Goal: Task Accomplishment & Management: Complete application form

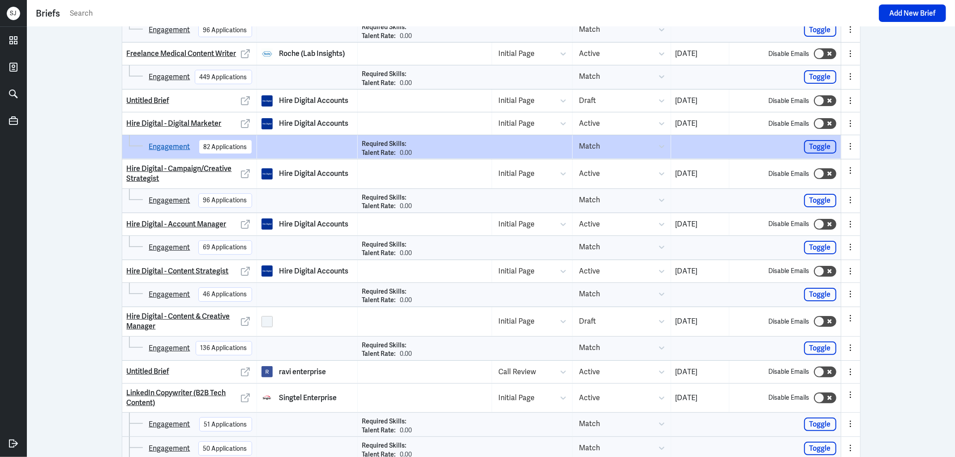
scroll to position [99, 0]
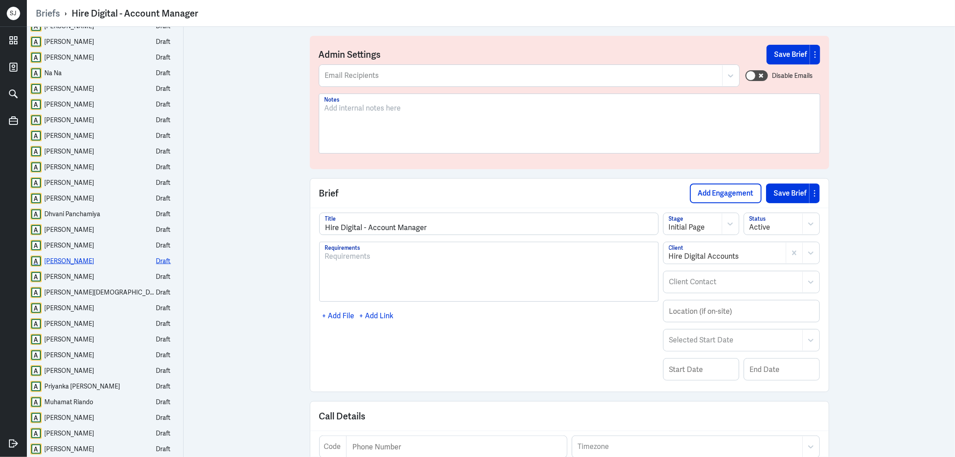
scroll to position [248, 0]
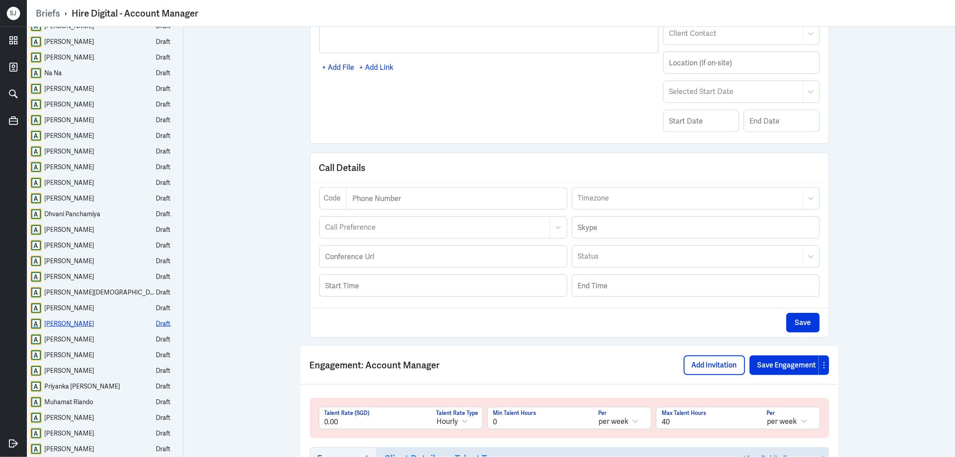
click at [79, 323] on div "Michael Friedman" at bounding box center [70, 323] width 50 height 11
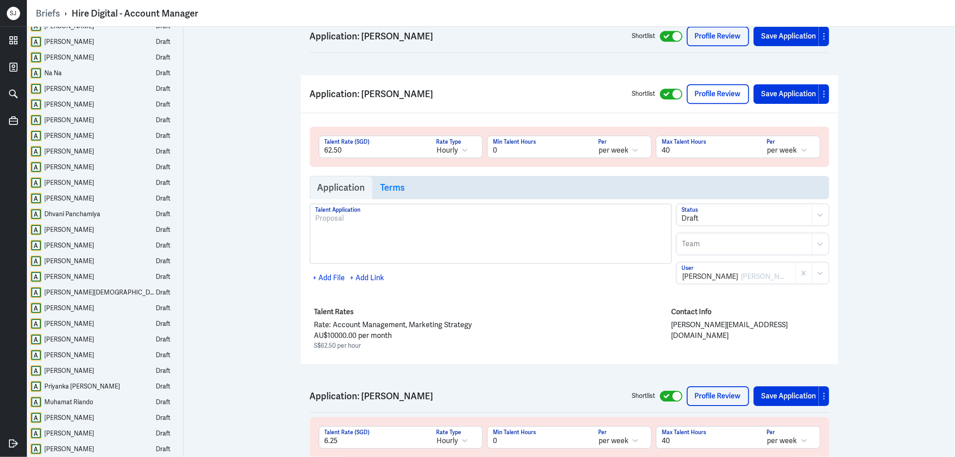
scroll to position [19561, 0]
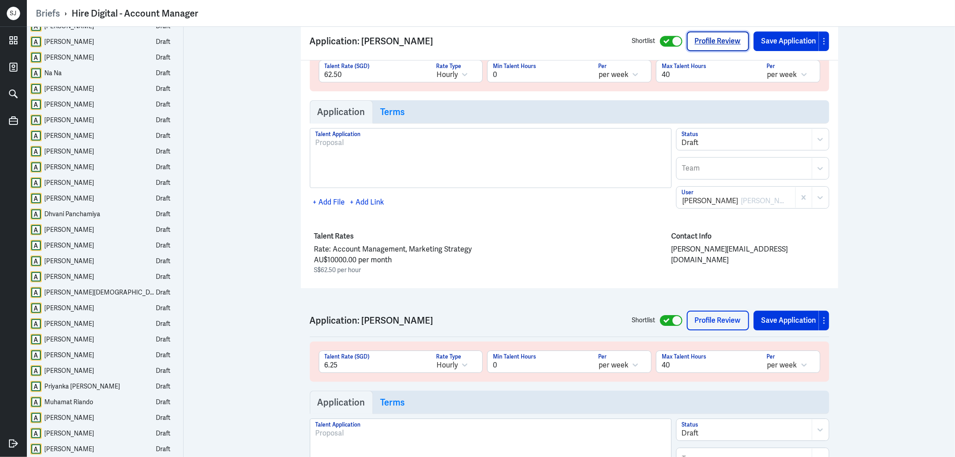
click at [713, 47] on link "Profile Review" at bounding box center [717, 41] width 62 height 20
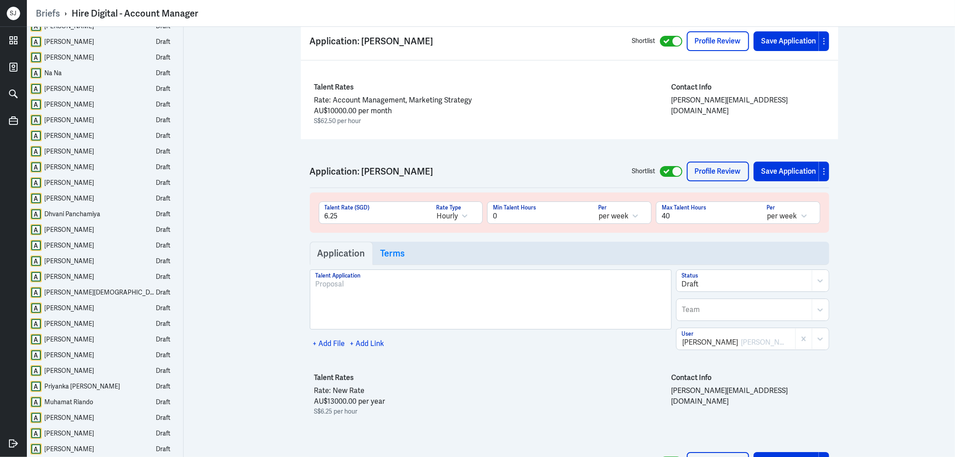
drag, startPoint x: 70, startPoint y: 446, endPoint x: 513, endPoint y: 220, distance: 497.9
click at [70, 446] on div "LUISA NASCIMENTO" at bounding box center [70, 448] width 50 height 11
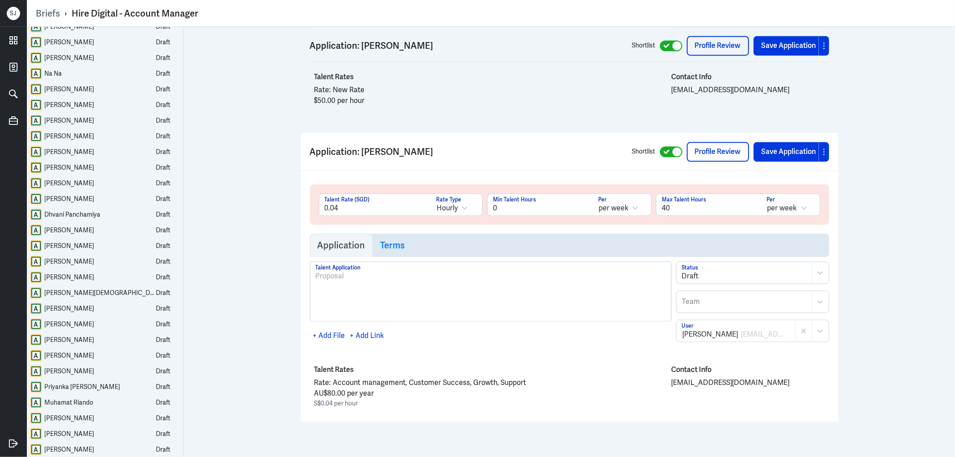
scroll to position [21758, 0]
click at [724, 146] on link "Profile Review" at bounding box center [717, 151] width 62 height 20
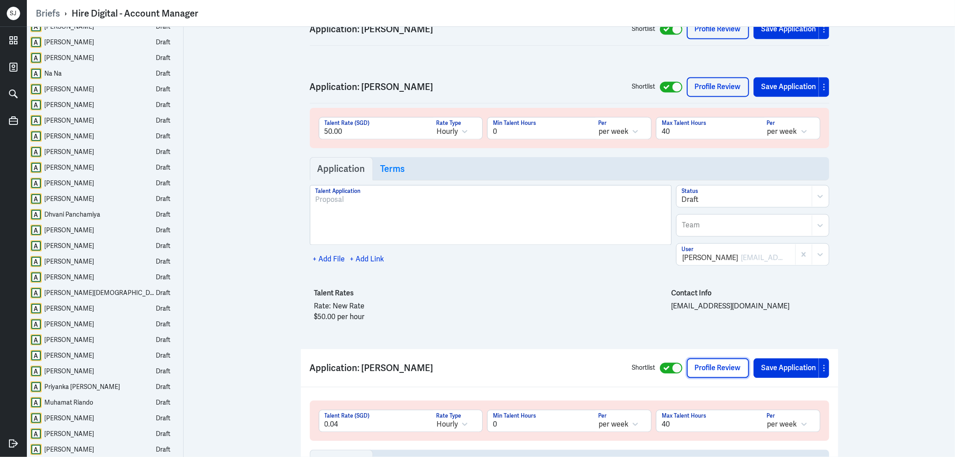
scroll to position [21510, 0]
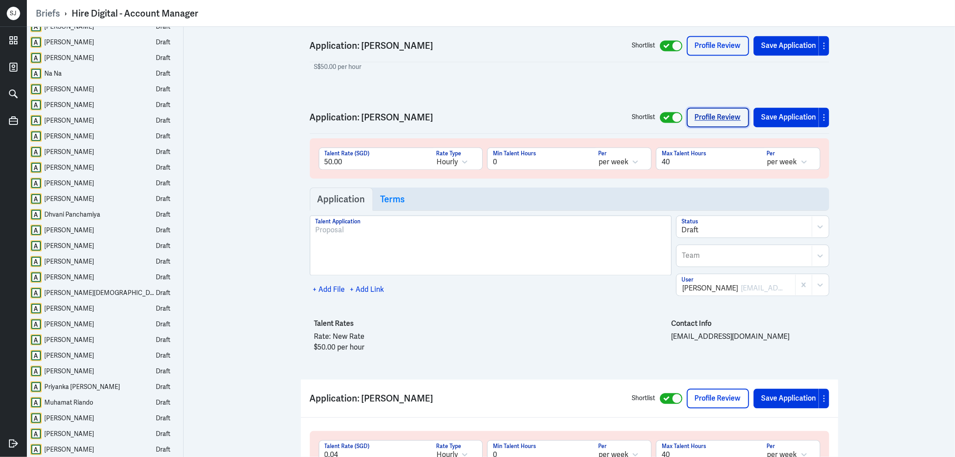
click at [708, 115] on link "Profile Review" at bounding box center [717, 117] width 62 height 20
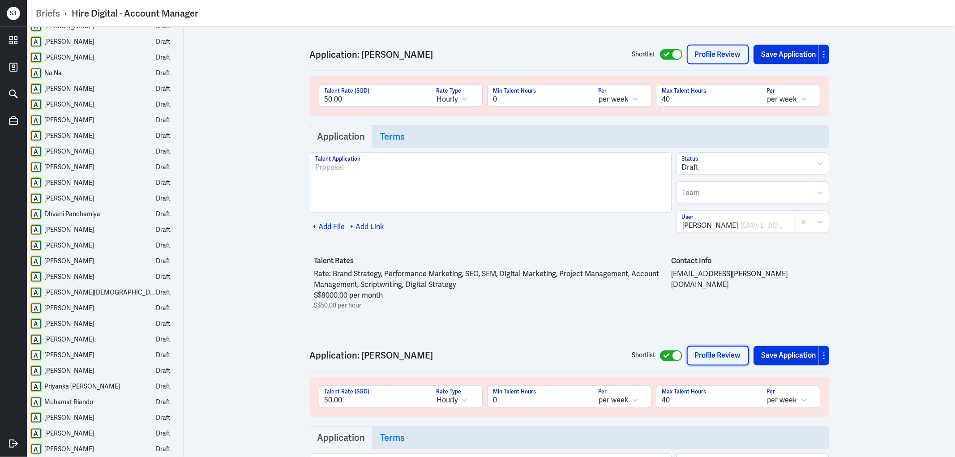
scroll to position [21261, 0]
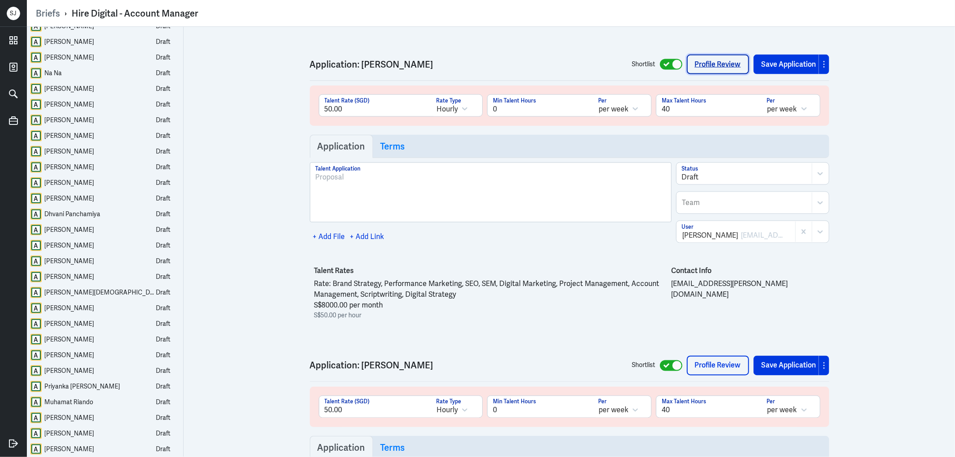
click at [732, 64] on link "Profile Review" at bounding box center [717, 65] width 62 height 20
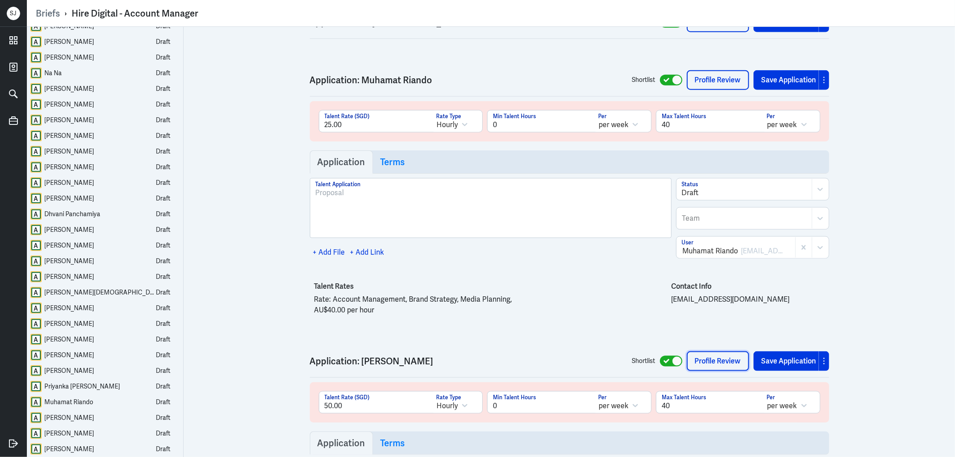
scroll to position [20963, 0]
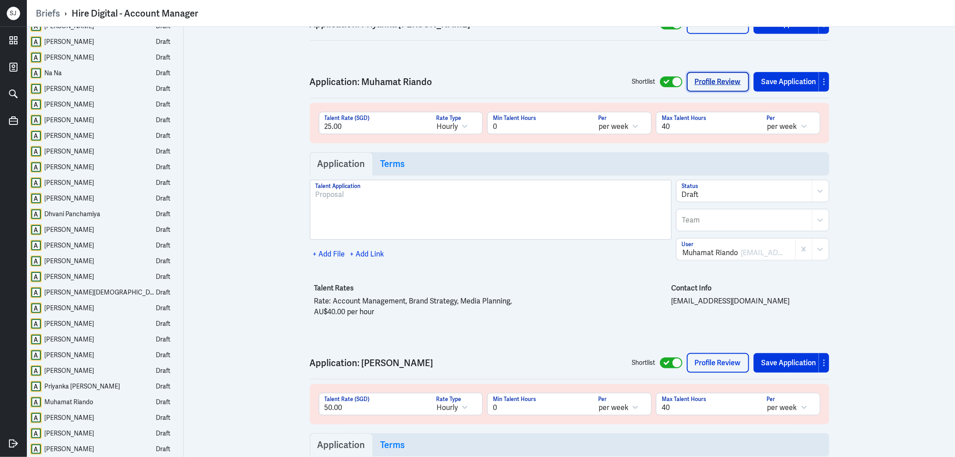
click at [718, 78] on link "Profile Review" at bounding box center [717, 82] width 62 height 20
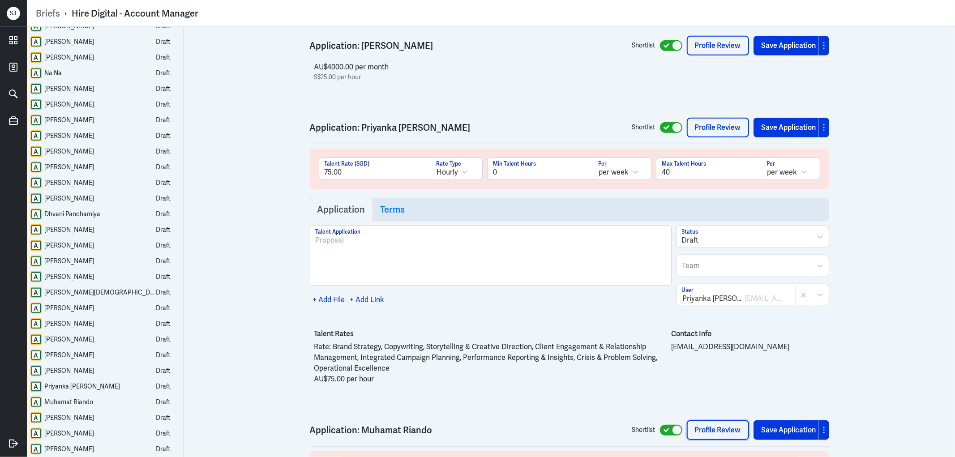
scroll to position [20565, 0]
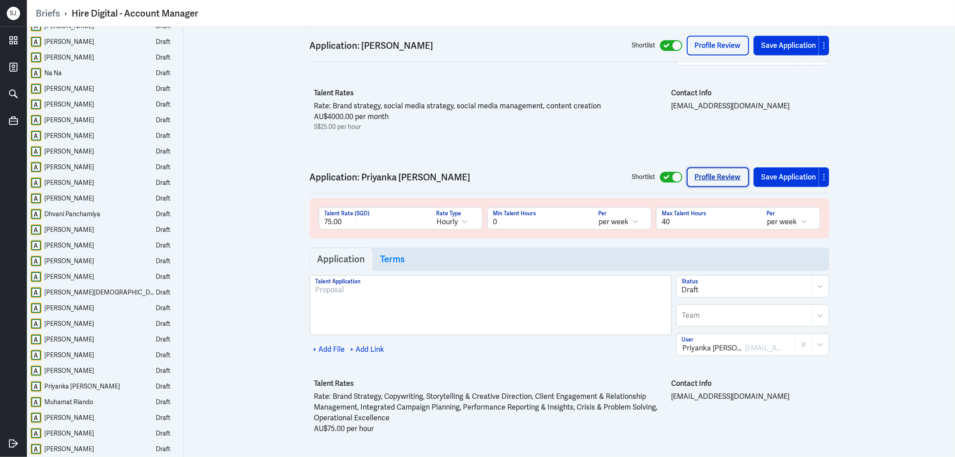
click at [712, 177] on link "Profile Review" at bounding box center [717, 177] width 62 height 20
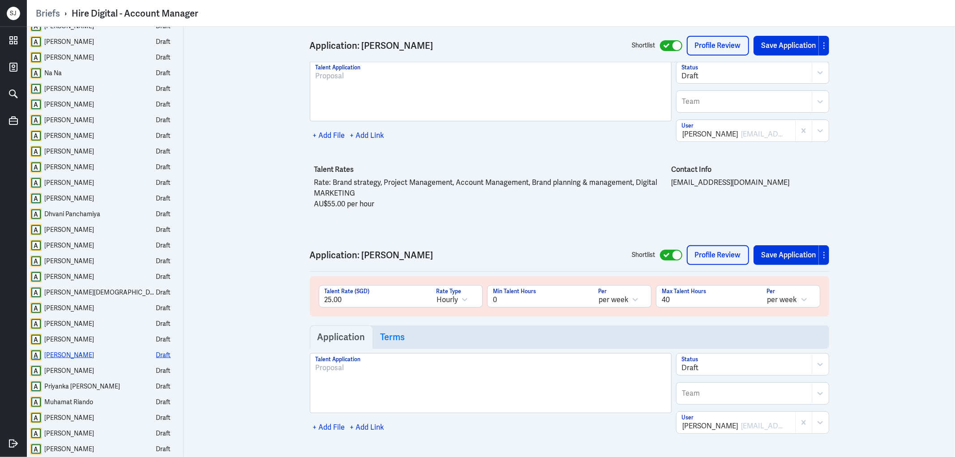
scroll to position [20217, 0]
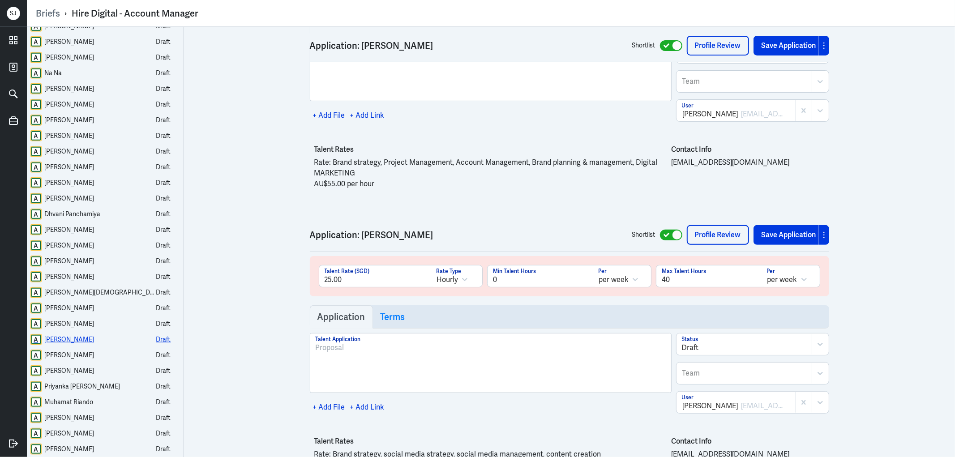
click at [74, 337] on div "Melissa Neven" at bounding box center [70, 339] width 50 height 11
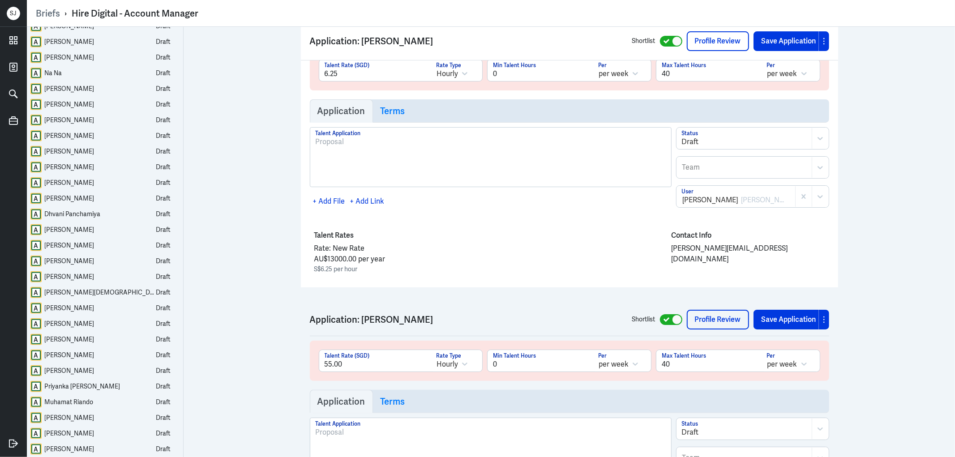
scroll to position [19818, 0]
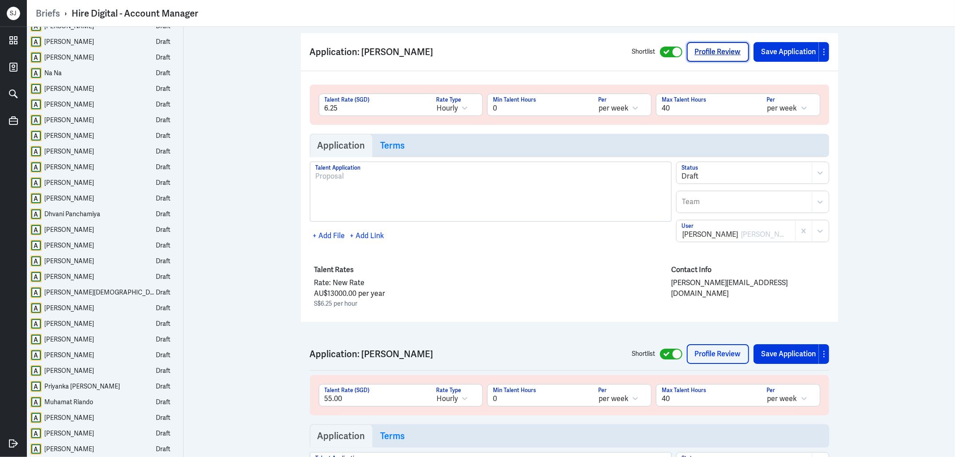
click at [735, 51] on link "Profile Review" at bounding box center [717, 52] width 62 height 20
click at [64, 275] on div "David Young" at bounding box center [70, 276] width 50 height 11
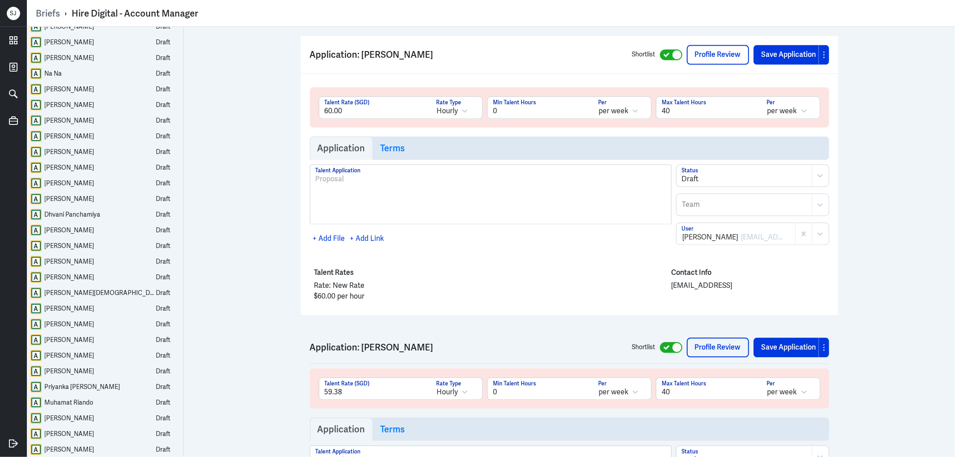
scroll to position [18662, 0]
click at [713, 46] on link "Profile Review" at bounding box center [717, 56] width 62 height 20
click at [47, 16] on link "Briefs" at bounding box center [48, 14] width 24 height 12
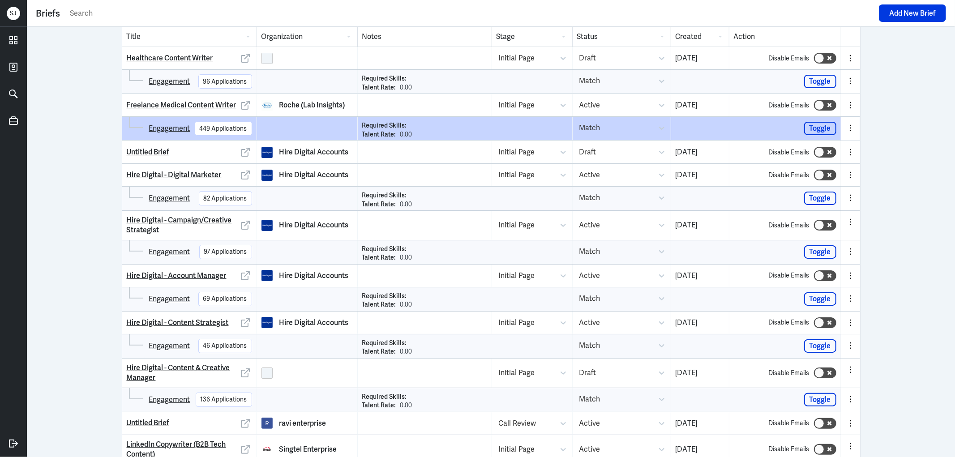
scroll to position [50, 0]
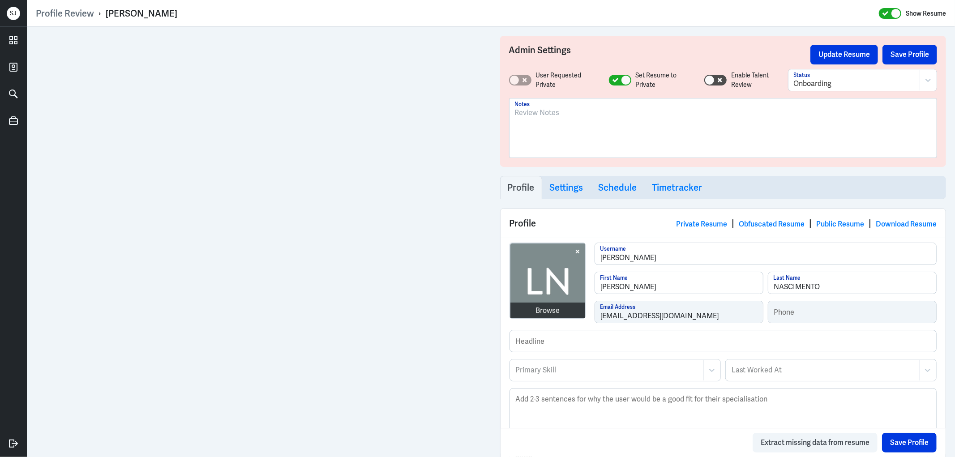
click at [542, 105] on div at bounding box center [722, 127] width 427 height 59
click at [548, 110] on p at bounding box center [723, 112] width 417 height 11
click at [547, 129] on div at bounding box center [723, 131] width 417 height 48
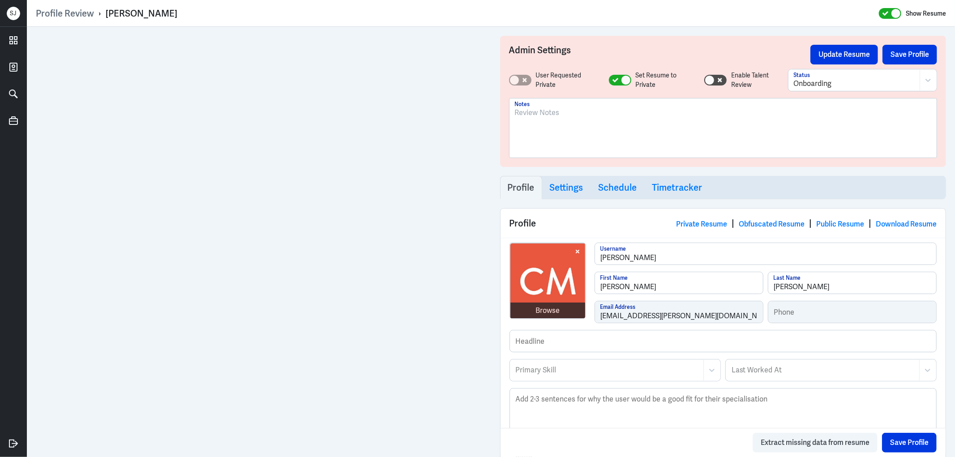
click at [149, 16] on div "[PERSON_NAME]" at bounding box center [142, 14] width 72 height 12
click at [149, 16] on div "Chrissa Mahtani" at bounding box center [142, 14] width 72 height 12
copy div "Chrissa Mahtani"
click at [558, 117] on p at bounding box center [723, 112] width 417 height 11
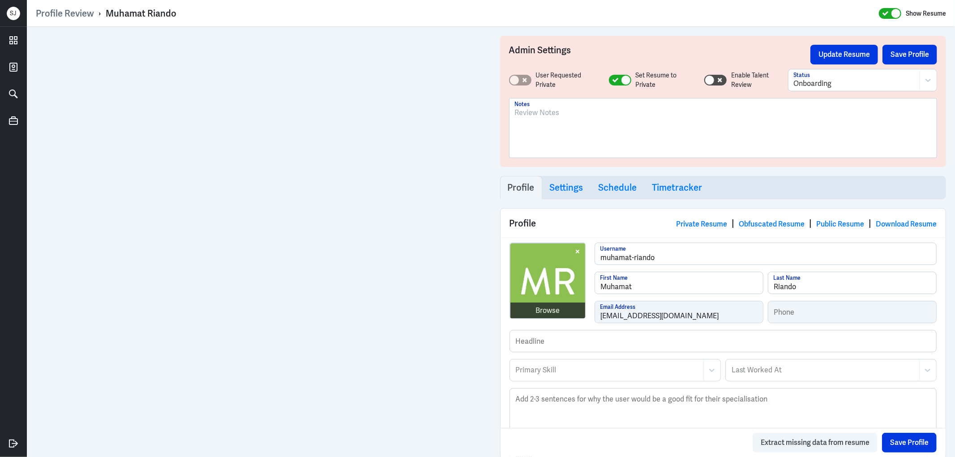
click at [141, 10] on div "Muhamat Riando" at bounding box center [141, 14] width 71 height 12
copy div "Muhamat Riando"
click at [567, 105] on div at bounding box center [722, 127] width 427 height 59
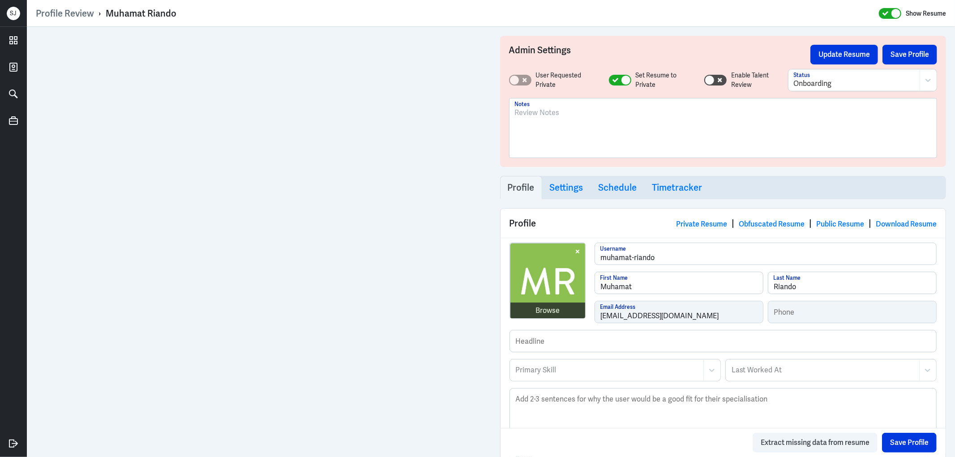
click at [567, 112] on p at bounding box center [723, 112] width 417 height 11
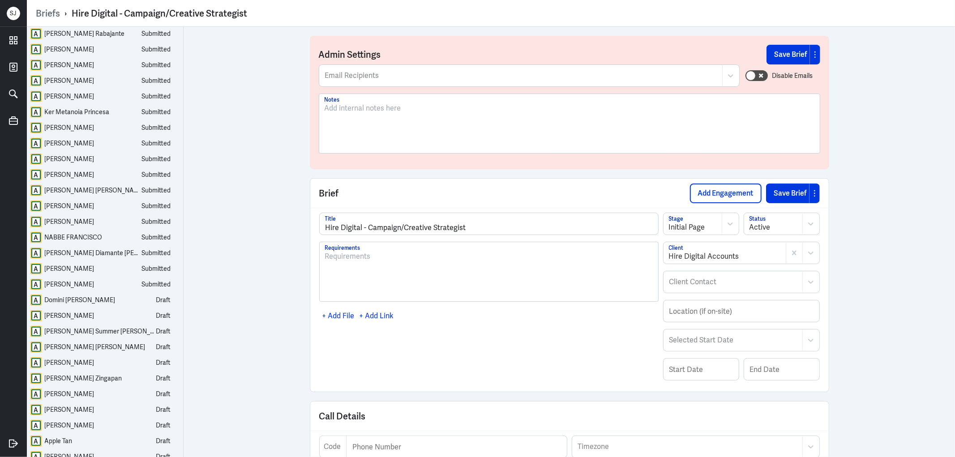
scroll to position [448, 0]
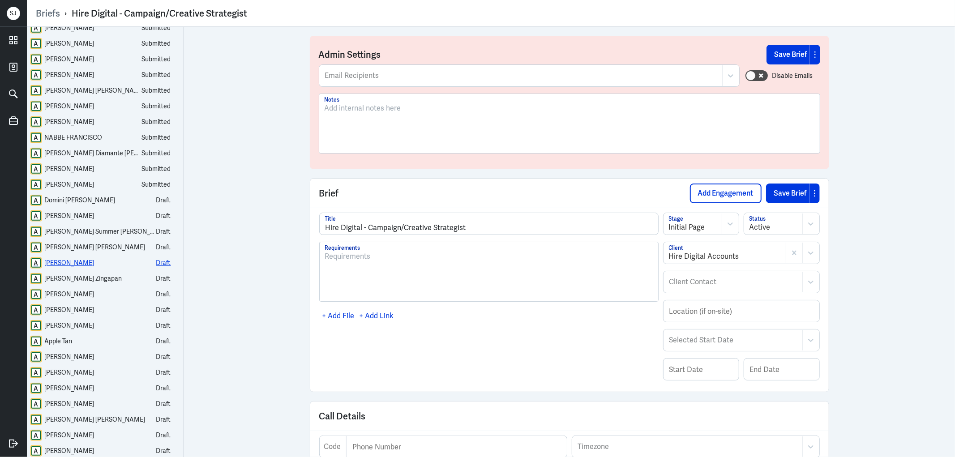
click at [75, 262] on div "Olivia Layos" at bounding box center [70, 262] width 50 height 11
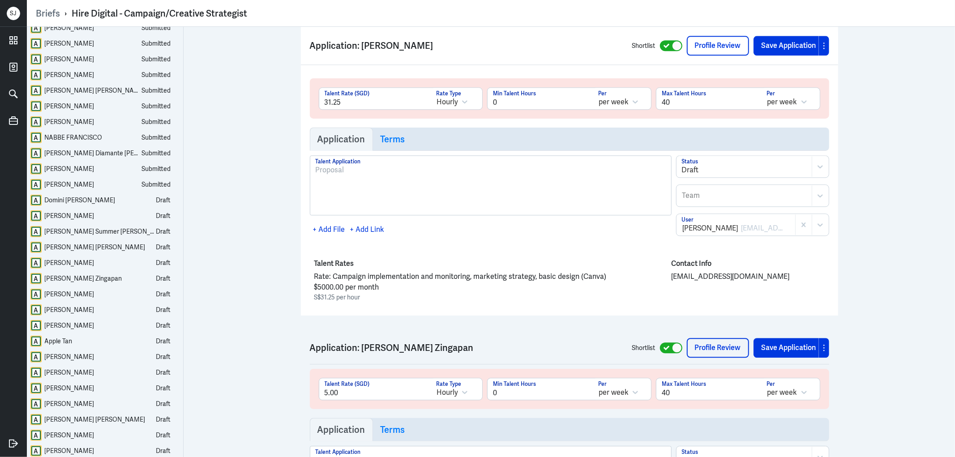
scroll to position [16202, 0]
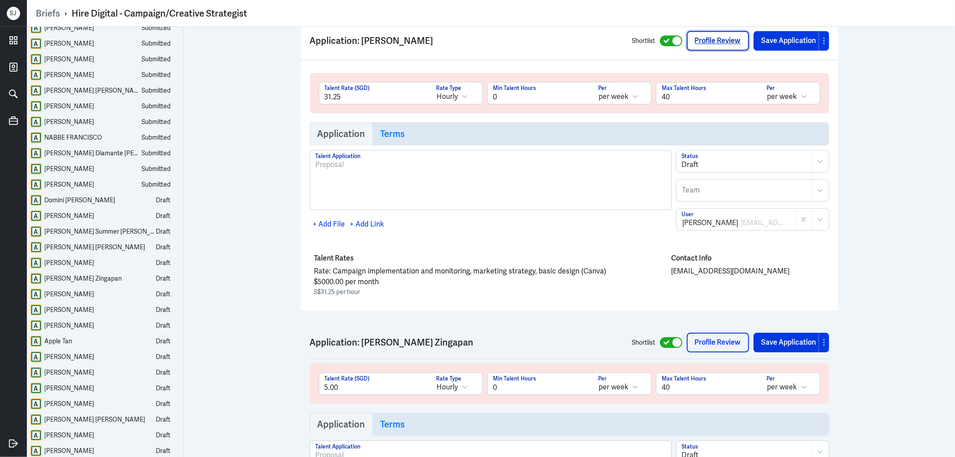
click at [716, 43] on link "Profile Review" at bounding box center [717, 41] width 62 height 20
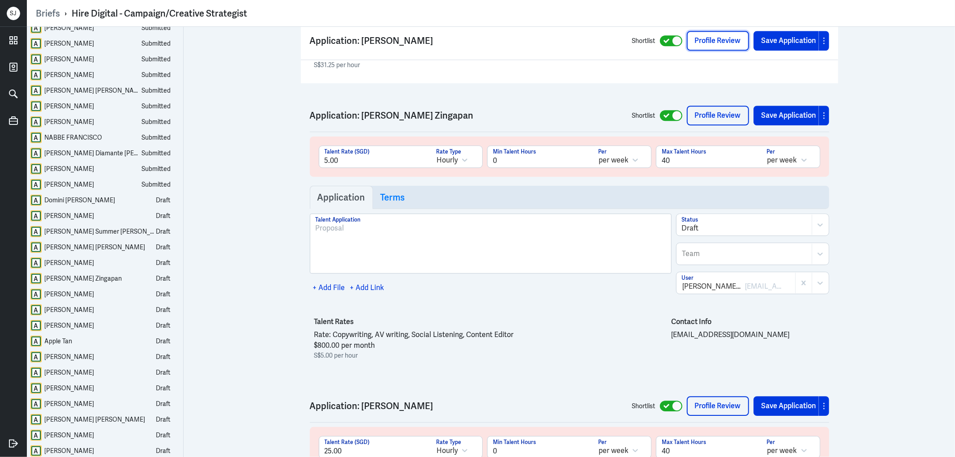
scroll to position [16451, 0]
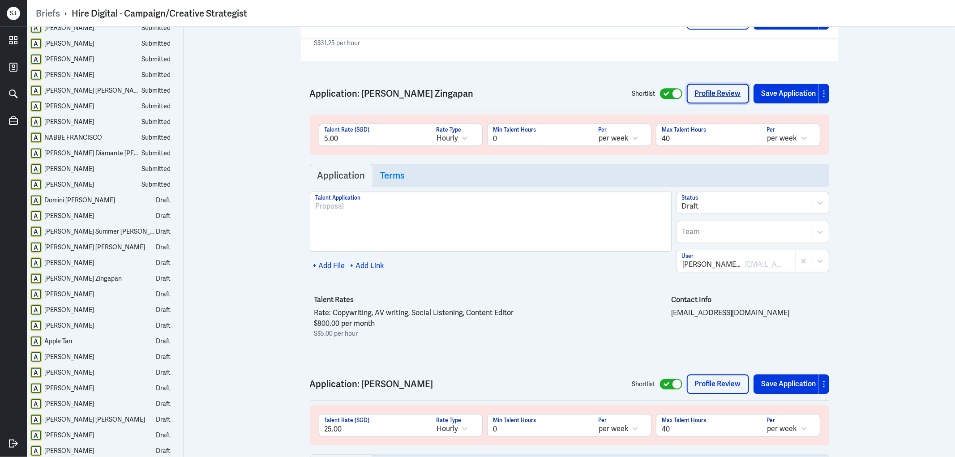
click at [732, 84] on link "Profile Review" at bounding box center [717, 94] width 62 height 20
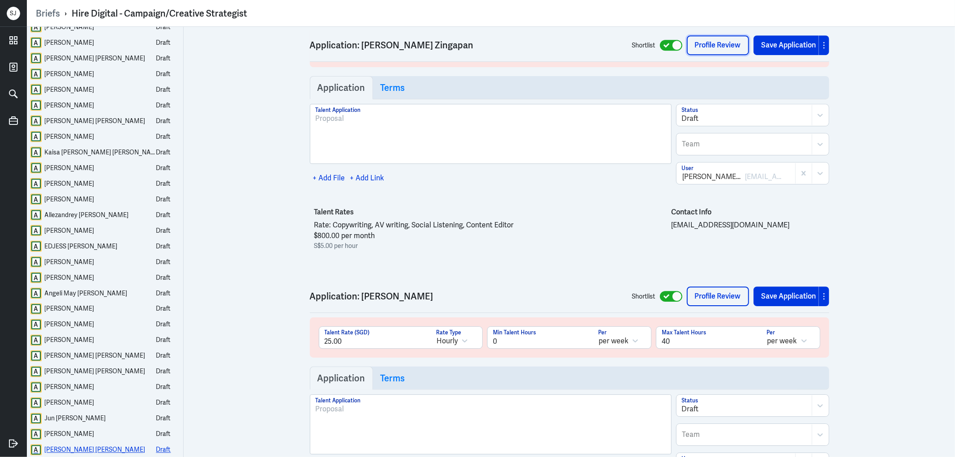
scroll to position [16600, 0]
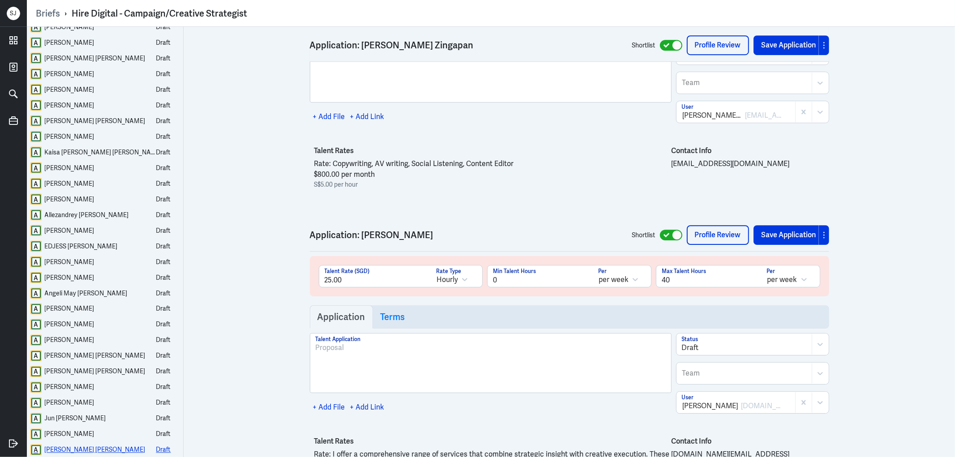
click at [85, 449] on div "Maxine Jecri S. Novilla" at bounding box center [95, 449] width 101 height 11
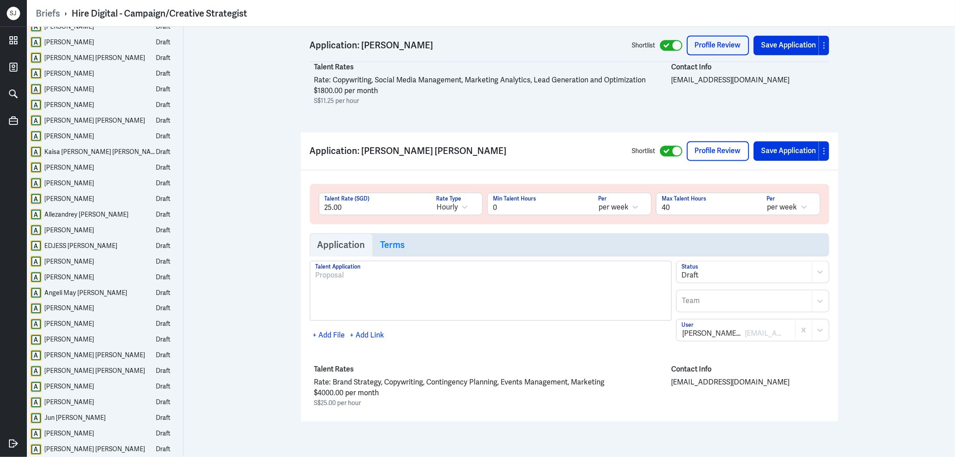
scroll to position [32929, 0]
click at [717, 148] on link "Profile Review" at bounding box center [717, 151] width 62 height 20
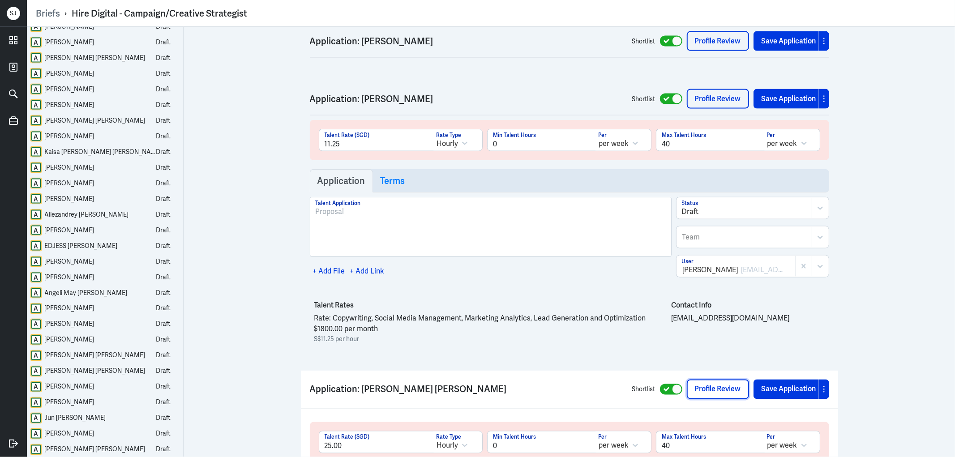
scroll to position [32630, 0]
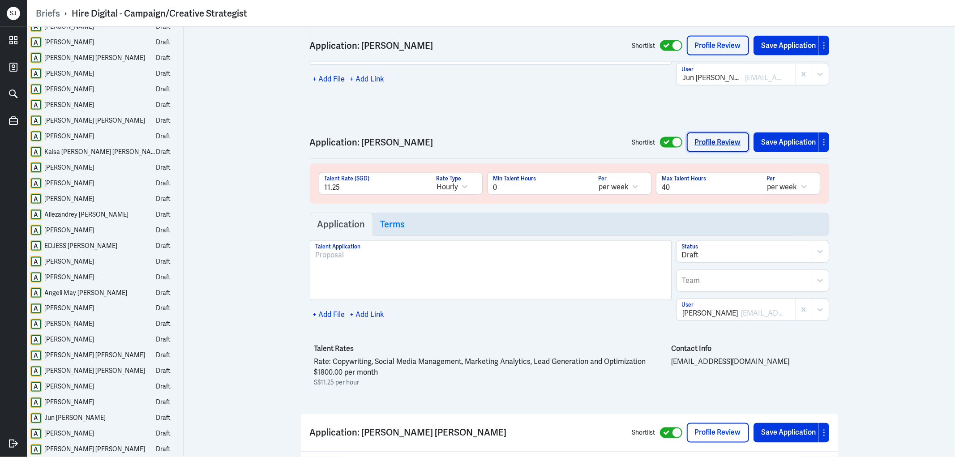
click at [723, 152] on link "Profile Review" at bounding box center [717, 142] width 62 height 20
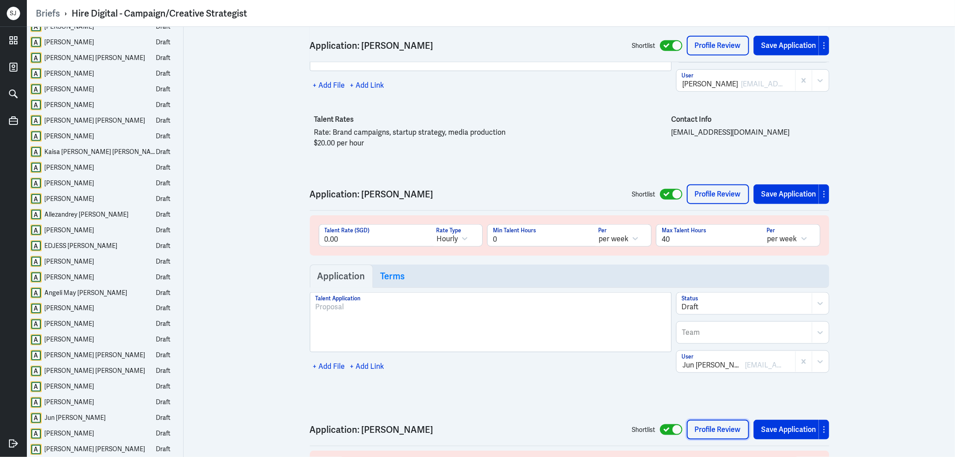
scroll to position [32332, 0]
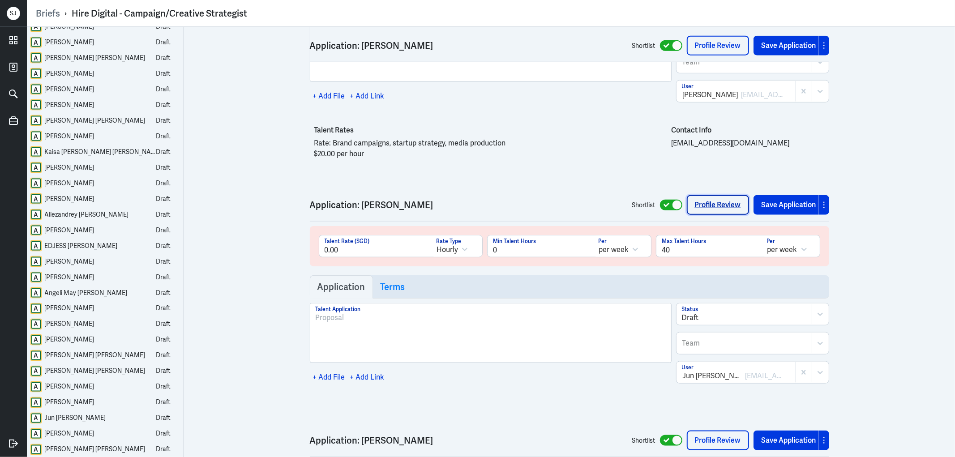
click at [716, 215] on link "Profile Review" at bounding box center [717, 205] width 62 height 20
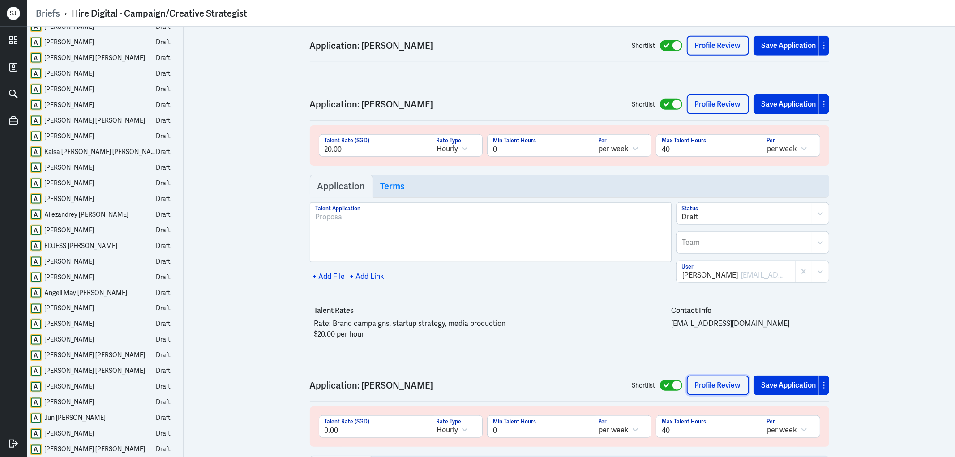
scroll to position [32133, 0]
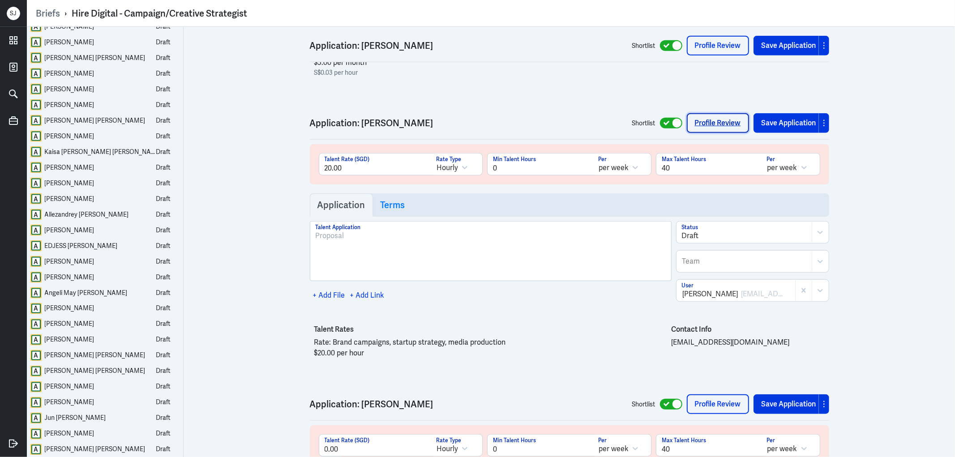
click at [726, 133] on link "Profile Review" at bounding box center [717, 123] width 62 height 20
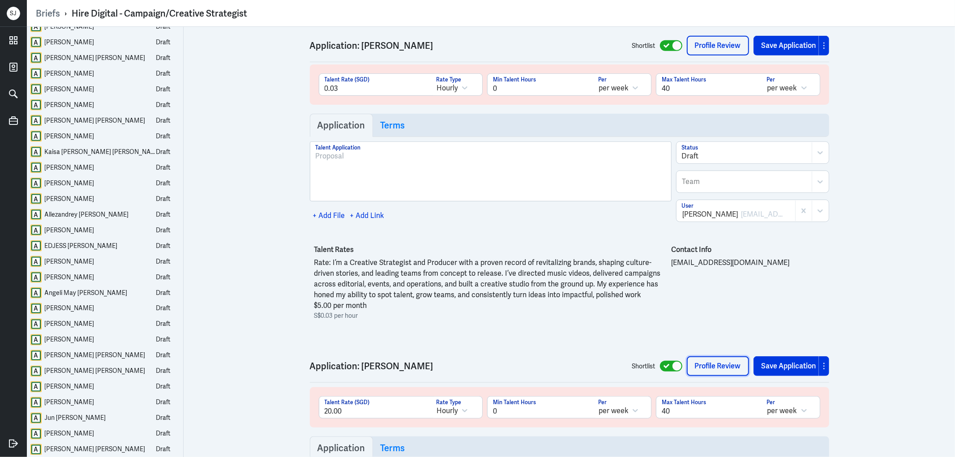
scroll to position [31885, 0]
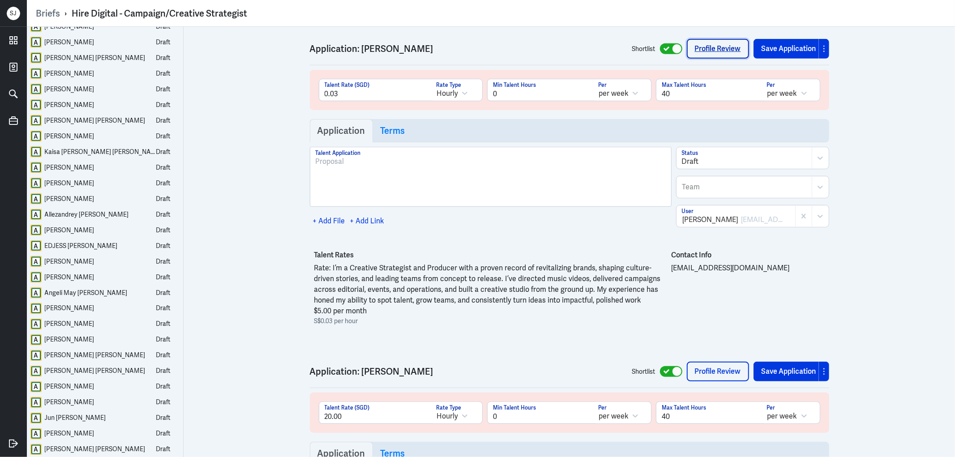
click at [726, 59] on link "Profile Review" at bounding box center [717, 49] width 62 height 20
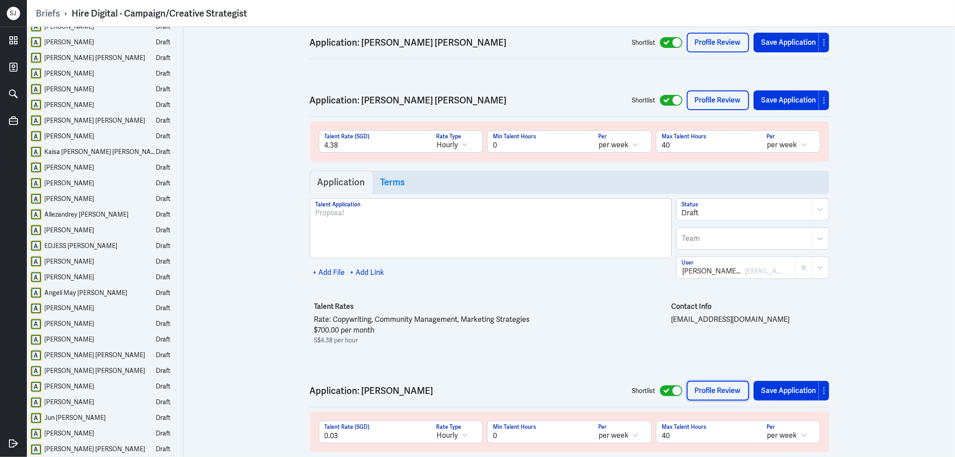
scroll to position [31537, 0]
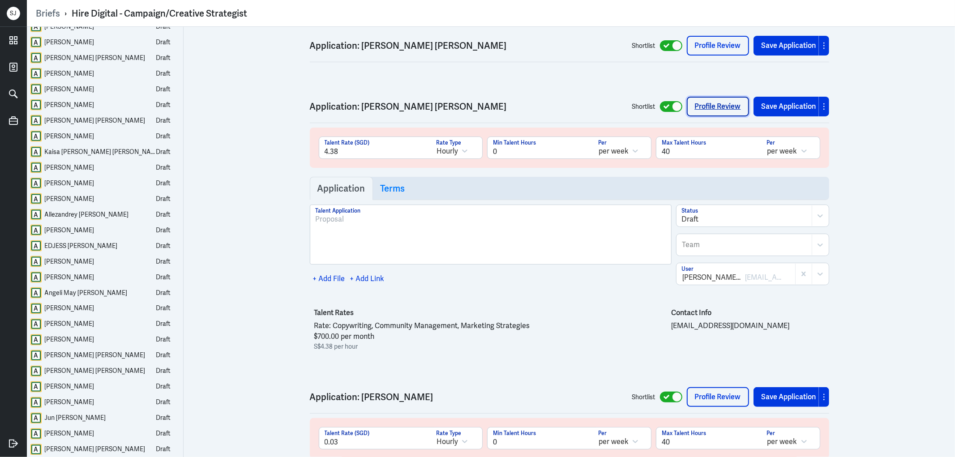
click at [695, 116] on link "Profile Review" at bounding box center [717, 107] width 62 height 20
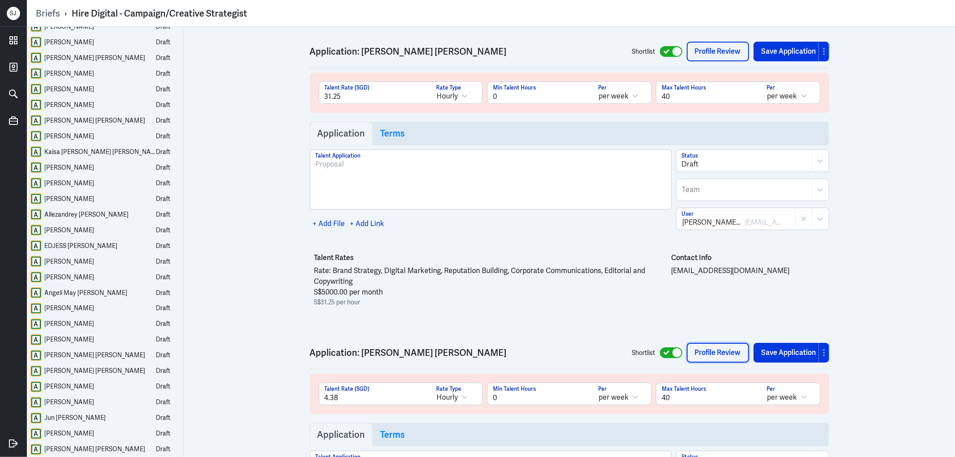
scroll to position [31238, 0]
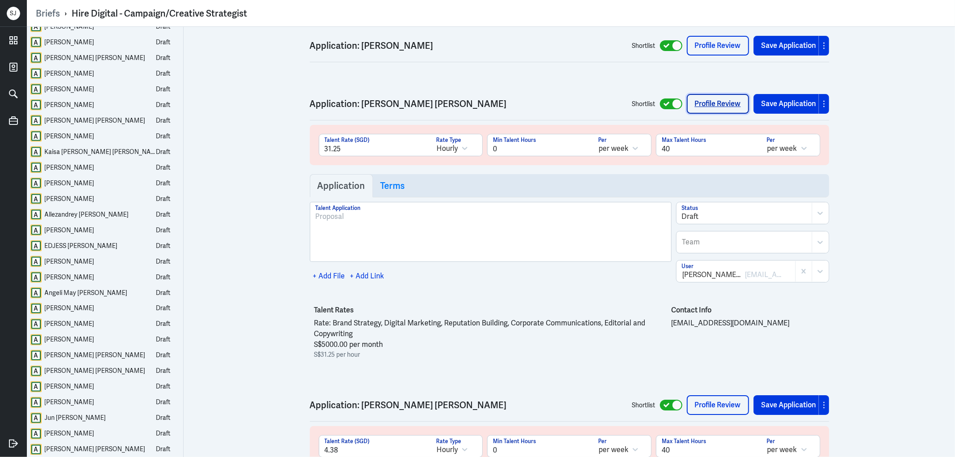
click at [734, 114] on link "Profile Review" at bounding box center [717, 104] width 62 height 20
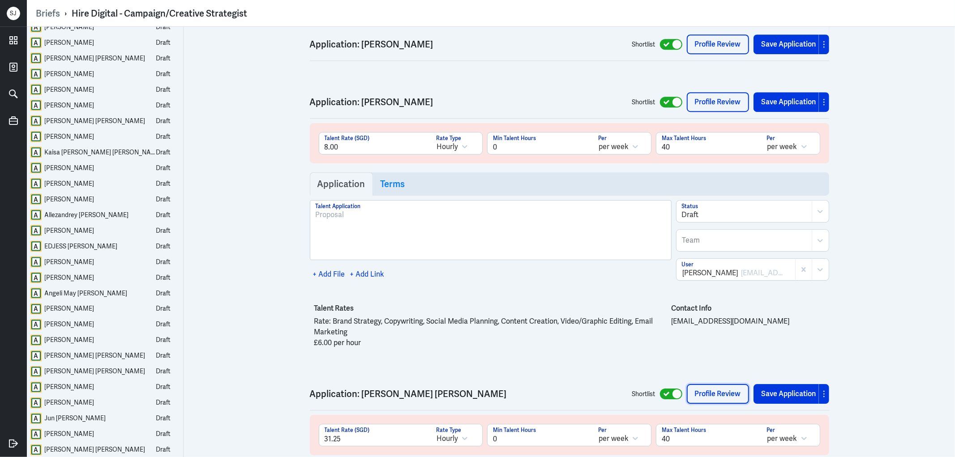
scroll to position [30940, 0]
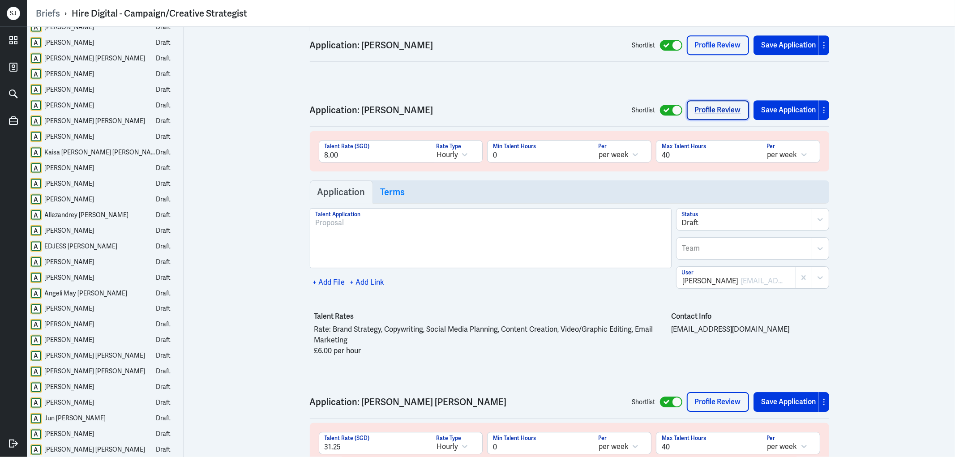
click at [718, 118] on link "Profile Review" at bounding box center [717, 110] width 62 height 20
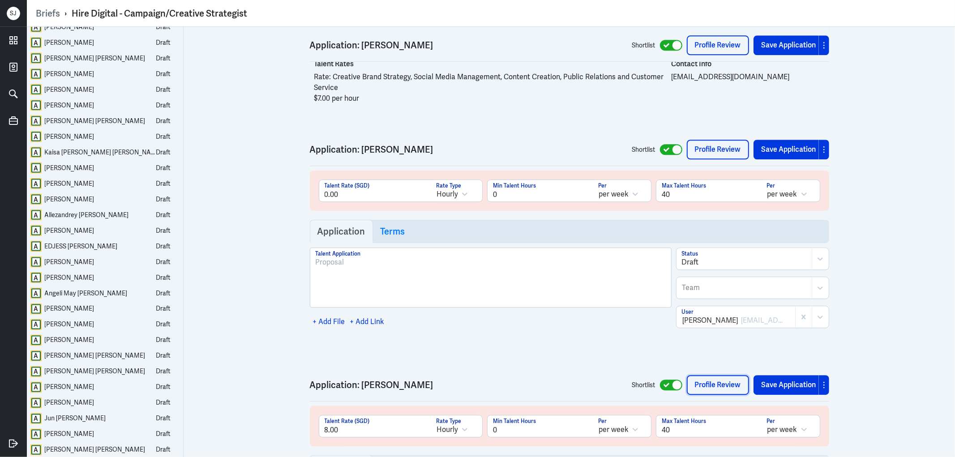
scroll to position [30642, 0]
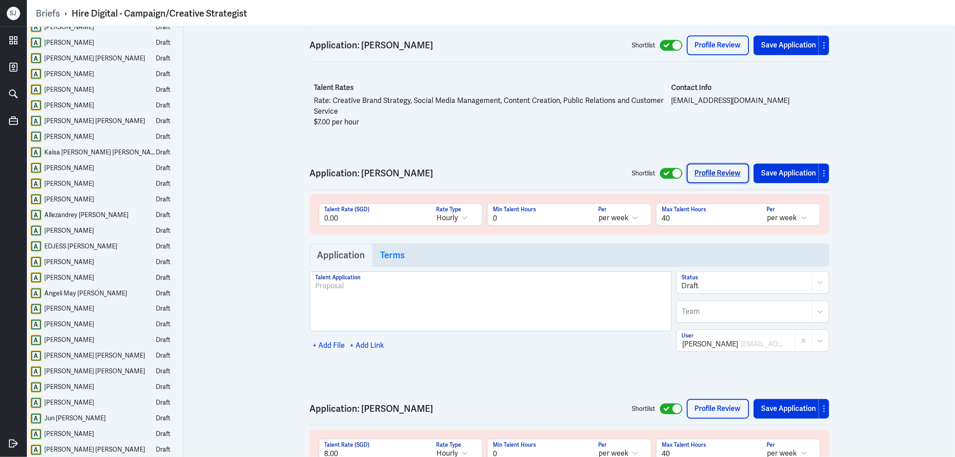
click at [717, 181] on link "Profile Review" at bounding box center [717, 173] width 62 height 20
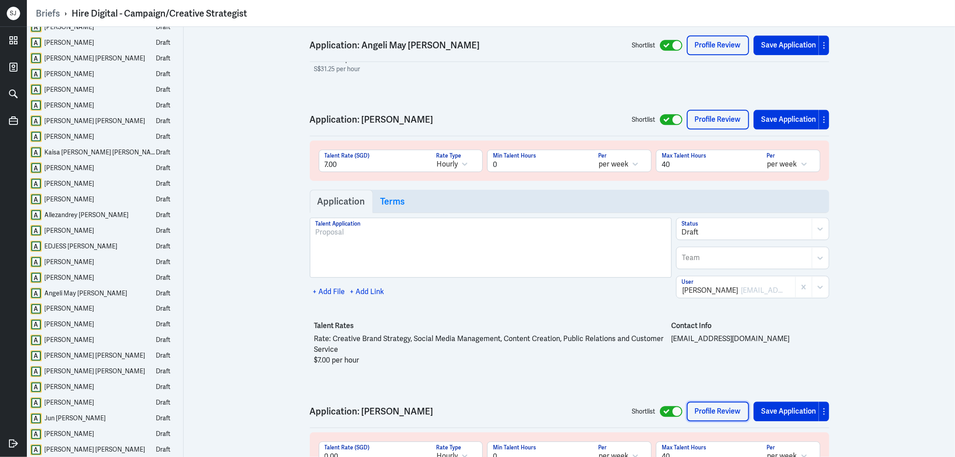
scroll to position [30343, 0]
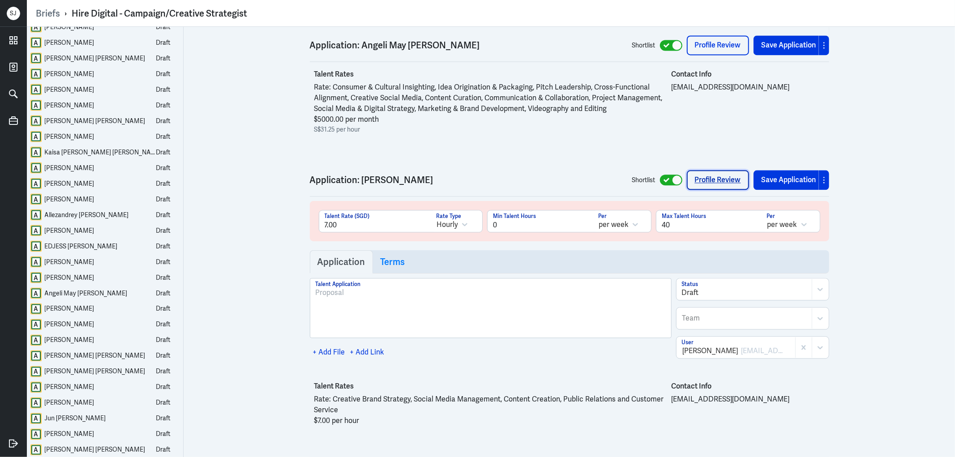
click at [707, 190] on link "Profile Review" at bounding box center [717, 180] width 62 height 20
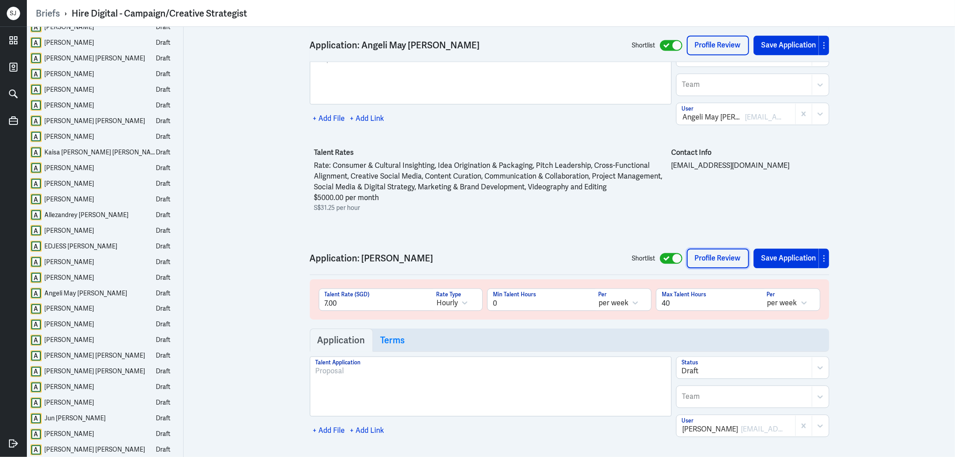
scroll to position [30244, 0]
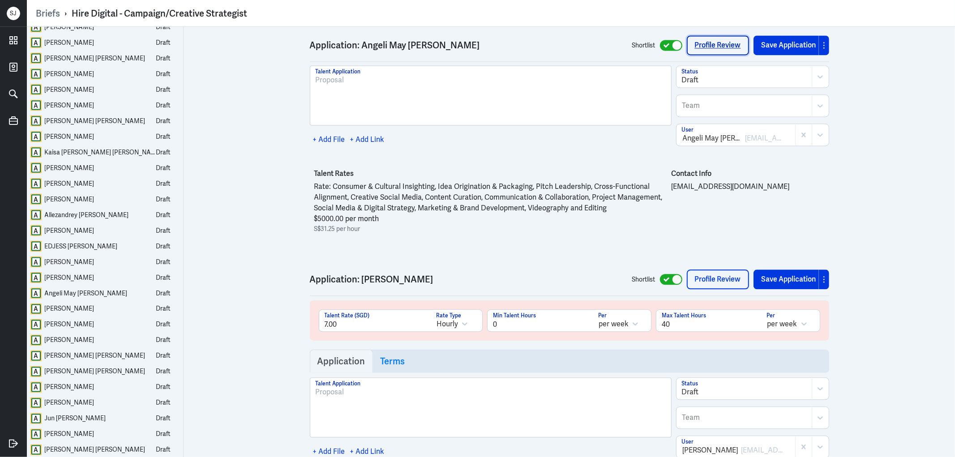
click at [734, 46] on link "Profile Review" at bounding box center [717, 46] width 62 height 20
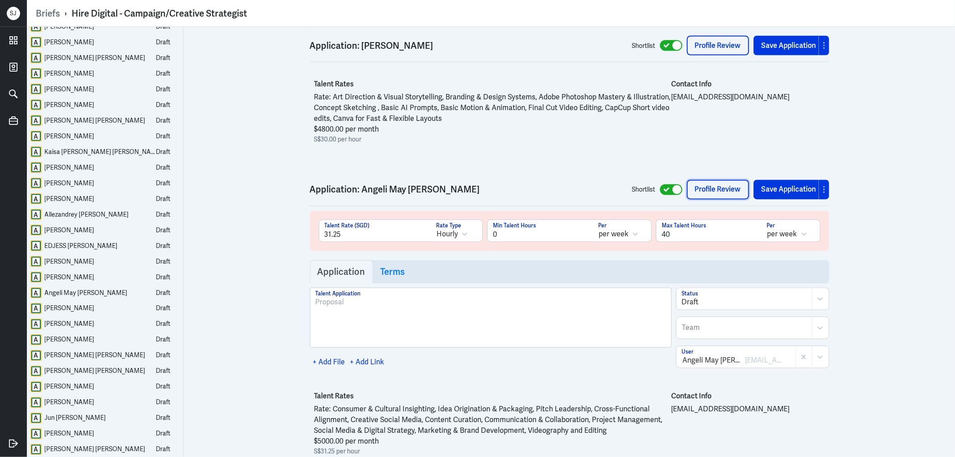
scroll to position [29995, 0]
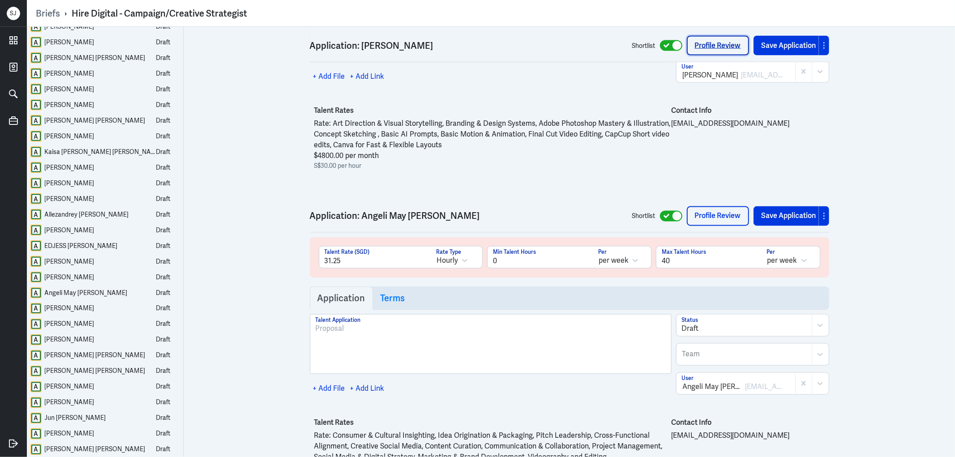
click at [690, 43] on link "Profile Review" at bounding box center [717, 46] width 62 height 20
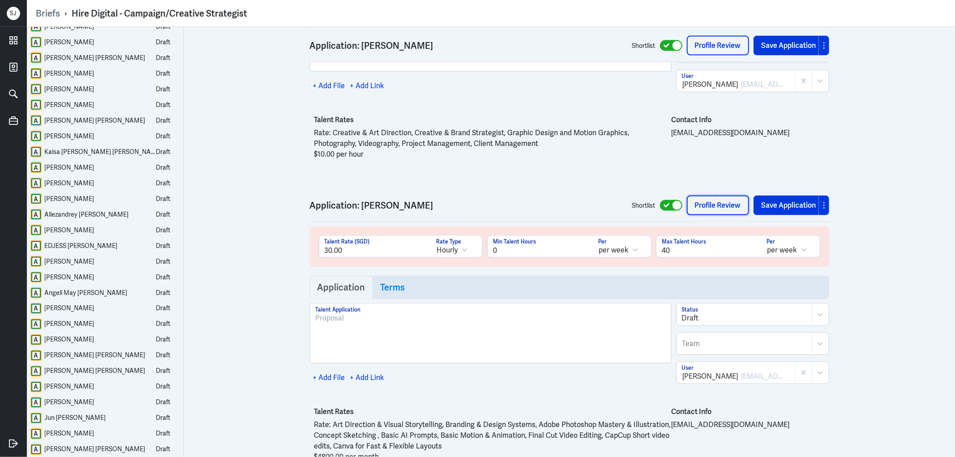
scroll to position [29598, 0]
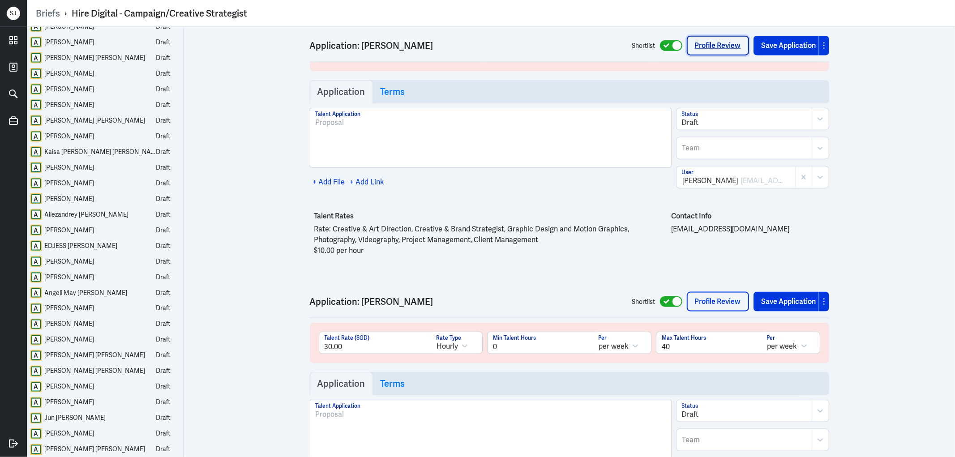
click at [735, 46] on link "Profile Review" at bounding box center [717, 46] width 62 height 20
click at [704, 306] on link "Profile Review" at bounding box center [717, 302] width 62 height 20
click at [720, 46] on link "Profile Review" at bounding box center [717, 46] width 62 height 20
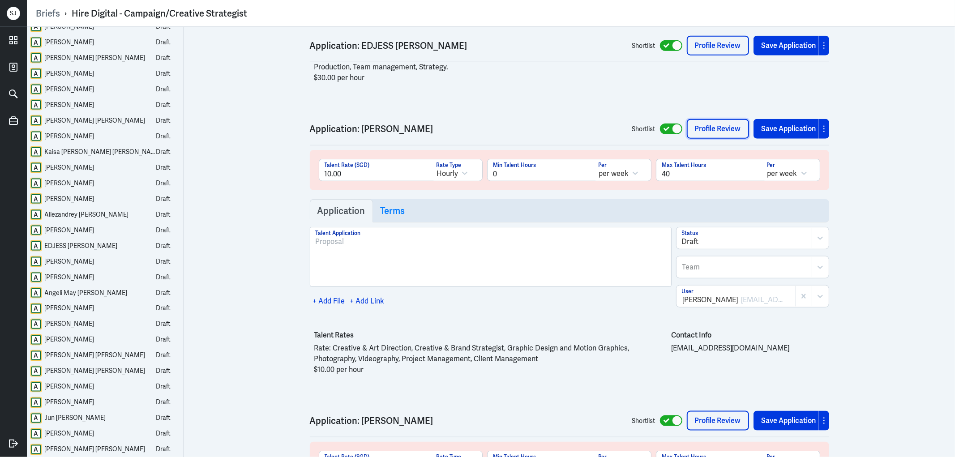
scroll to position [29448, 0]
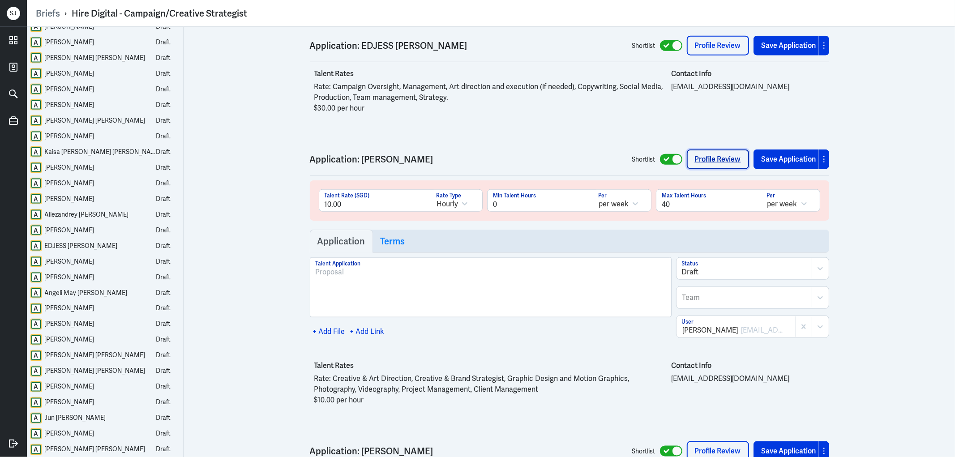
click at [713, 158] on link "Profile Review" at bounding box center [717, 159] width 62 height 20
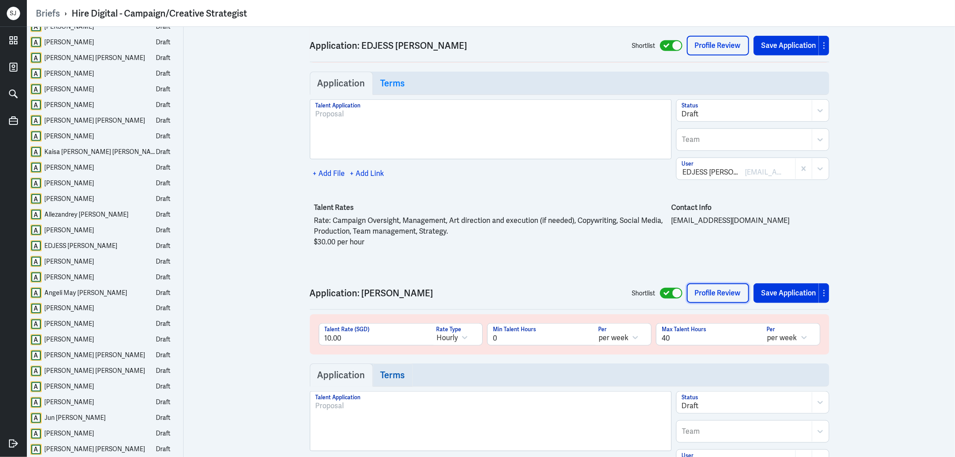
scroll to position [29299, 0]
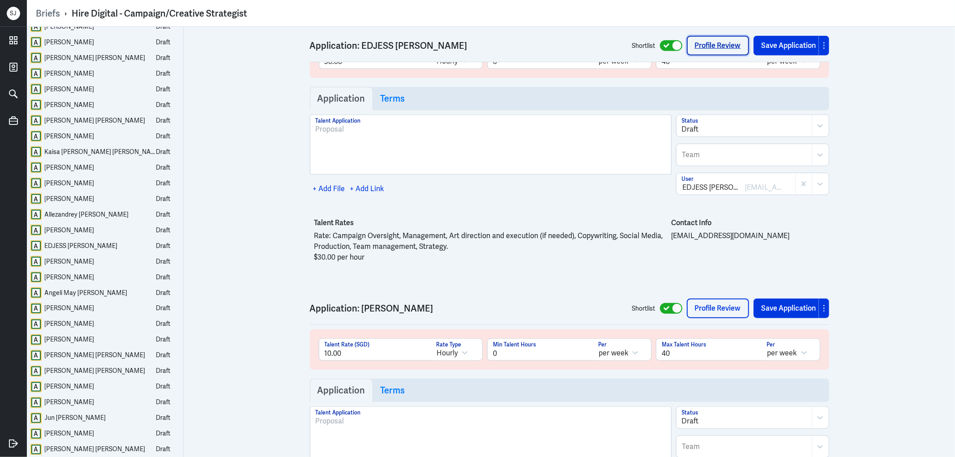
click at [712, 49] on link "Profile Review" at bounding box center [717, 46] width 62 height 20
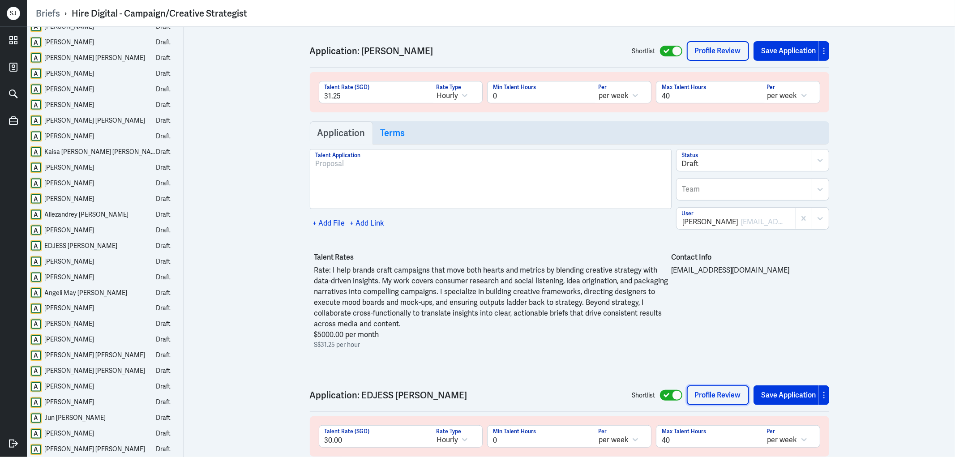
scroll to position [28901, 0]
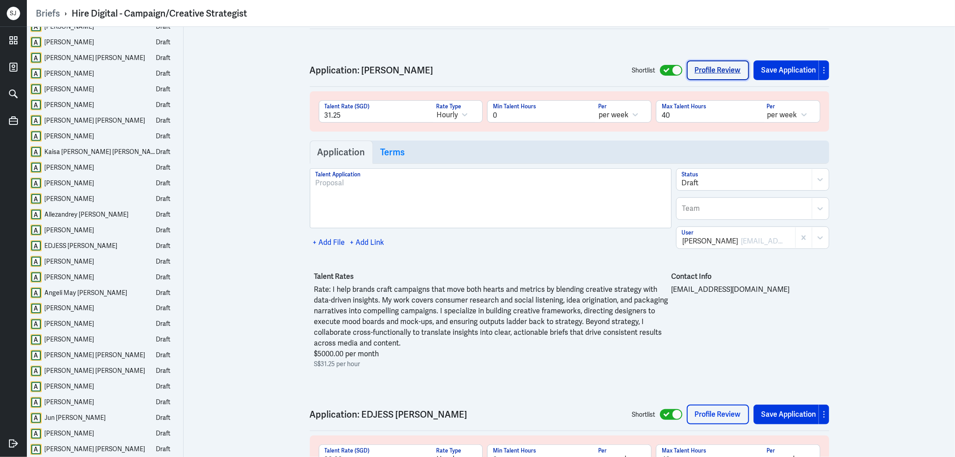
click at [718, 70] on link "Profile Review" at bounding box center [717, 70] width 62 height 20
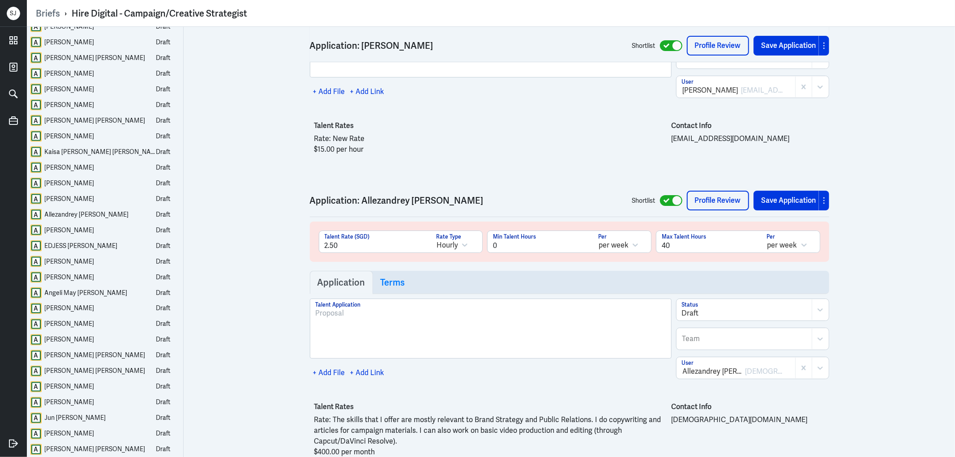
scroll to position [28454, 0]
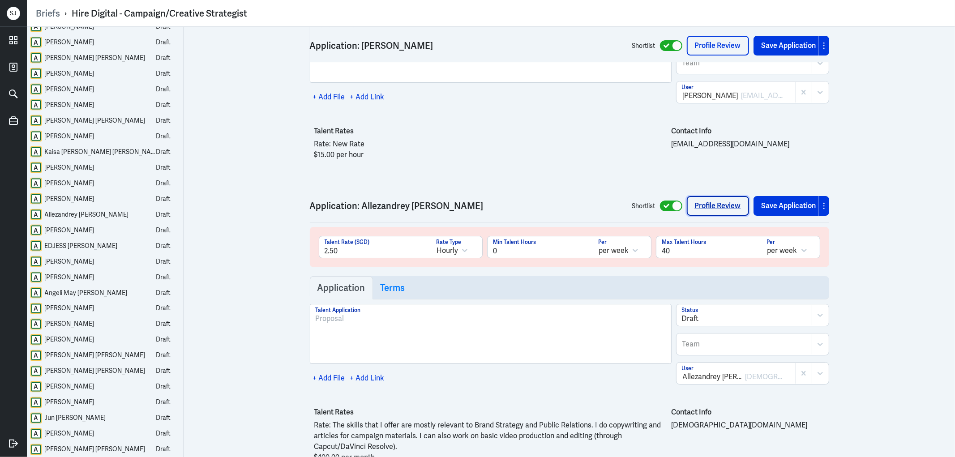
click at [708, 208] on link "Profile Review" at bounding box center [717, 206] width 62 height 20
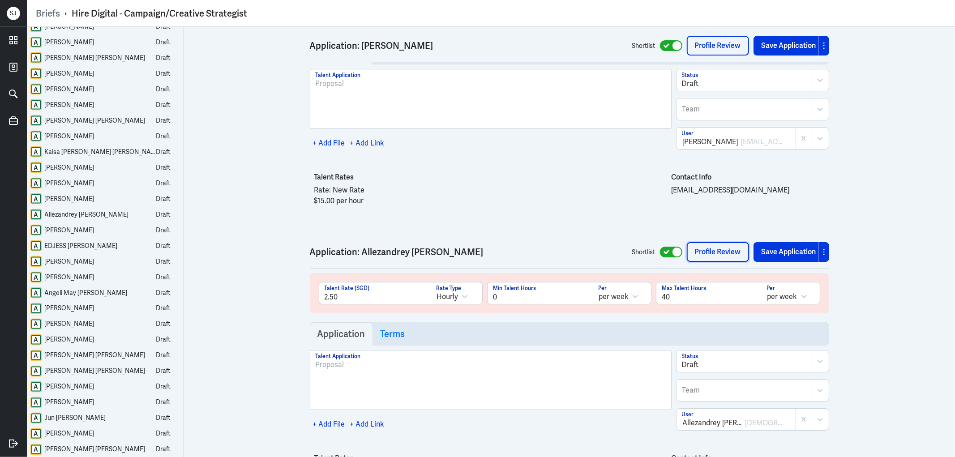
scroll to position [28355, 0]
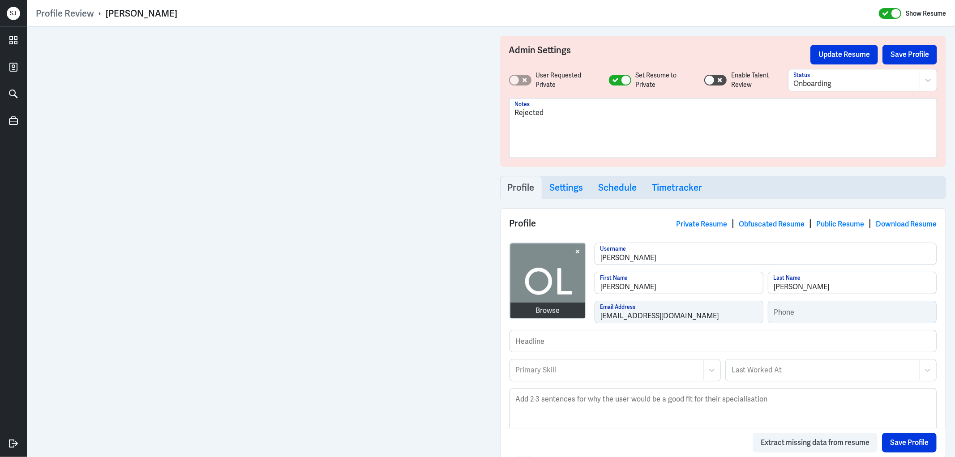
click at [129, 11] on div "Olivia Layos" at bounding box center [142, 14] width 72 height 12
copy div "Olivia Layos"
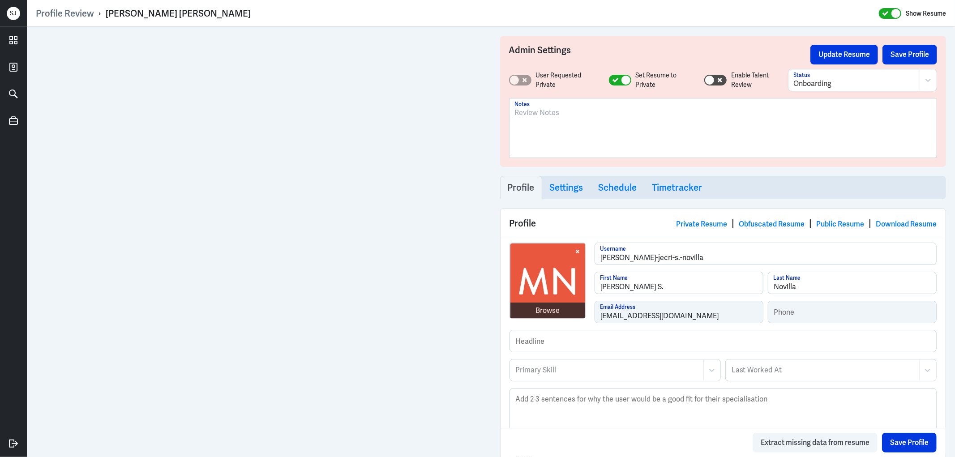
click at [590, 118] on div at bounding box center [723, 131] width 417 height 48
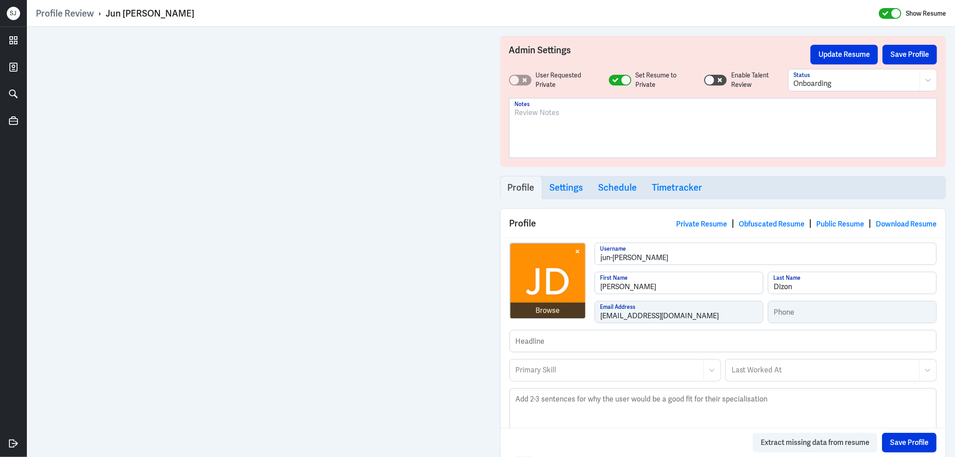
click at [560, 121] on div at bounding box center [723, 131] width 417 height 48
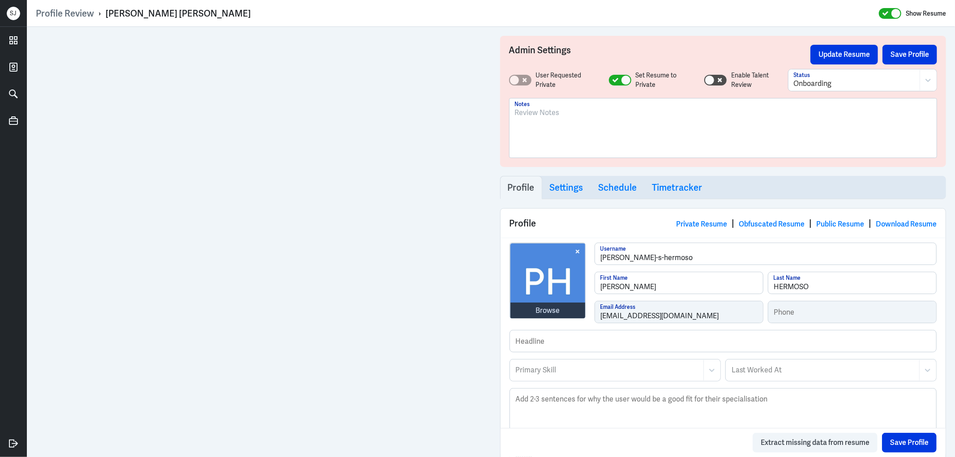
click at [533, 120] on div at bounding box center [723, 131] width 417 height 48
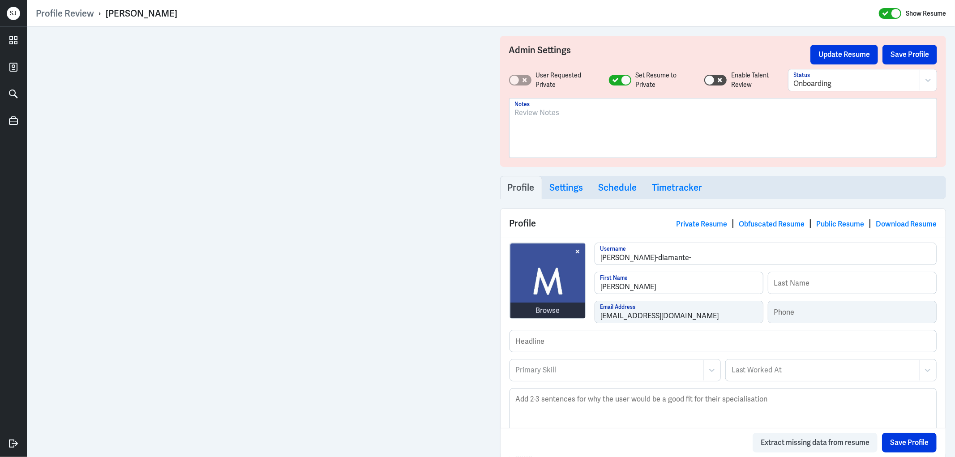
click at [157, 12] on div "[PERSON_NAME]" at bounding box center [142, 14] width 72 height 12
click at [157, 12] on div "Marianne Diamante" at bounding box center [142, 14] width 72 height 12
copy div "Marianne Diamante"
click at [542, 114] on p at bounding box center [723, 112] width 417 height 11
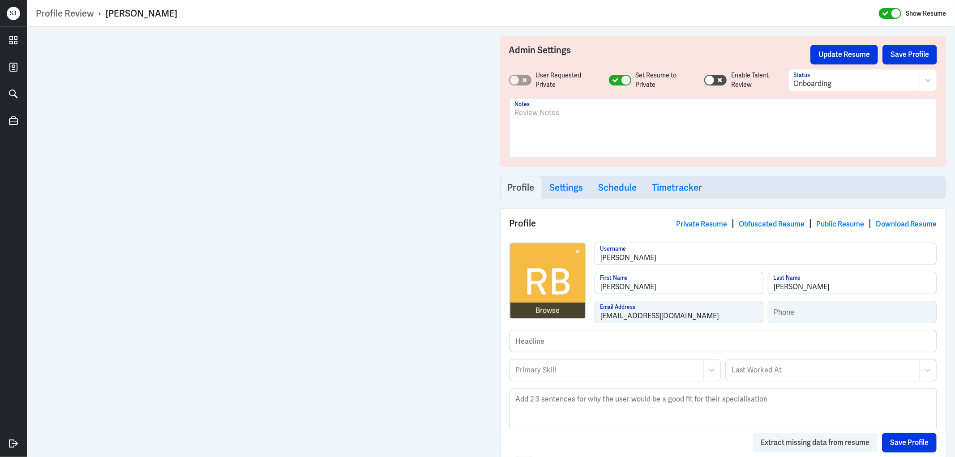
click at [141, 11] on div "[PERSON_NAME]" at bounding box center [142, 14] width 72 height 12
copy div "Roxanne Benitez"
click at [550, 115] on p "To enrich screen reader interactions, please activate Accessibility in Grammarl…" at bounding box center [723, 112] width 417 height 11
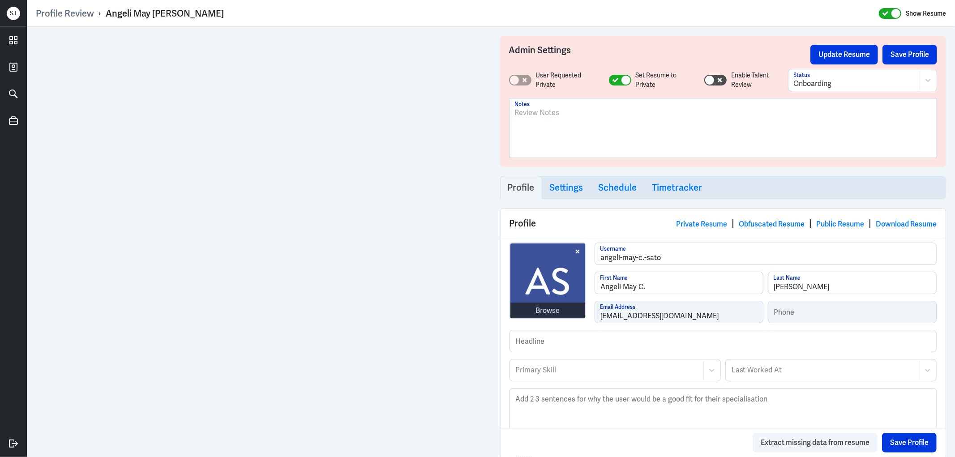
click at [538, 122] on div at bounding box center [723, 131] width 417 height 48
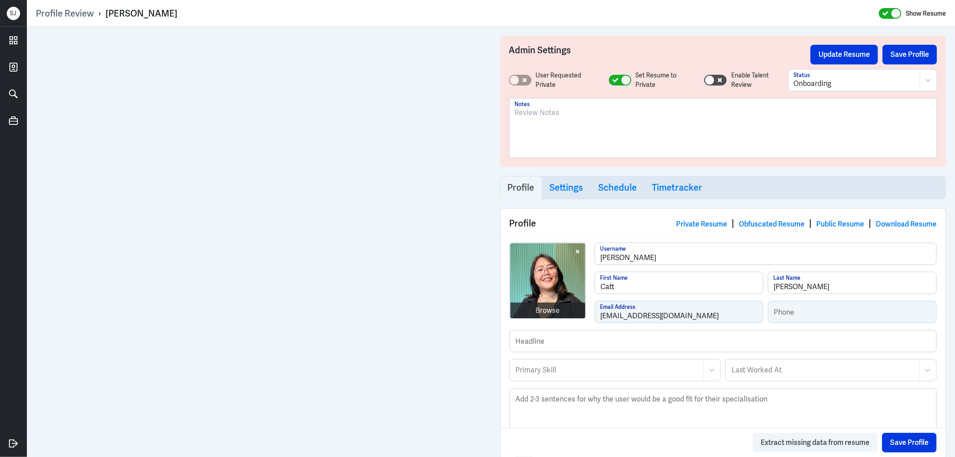
click at [137, 10] on div "Catt Ricardo" at bounding box center [142, 14] width 72 height 12
copy div "Catt Ricardo"
click at [527, 122] on div at bounding box center [723, 131] width 417 height 48
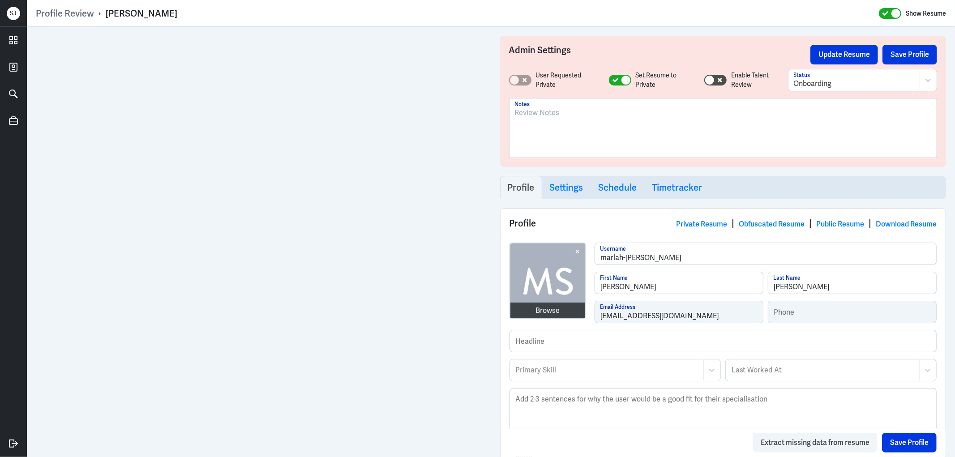
click at [555, 116] on p at bounding box center [723, 112] width 417 height 11
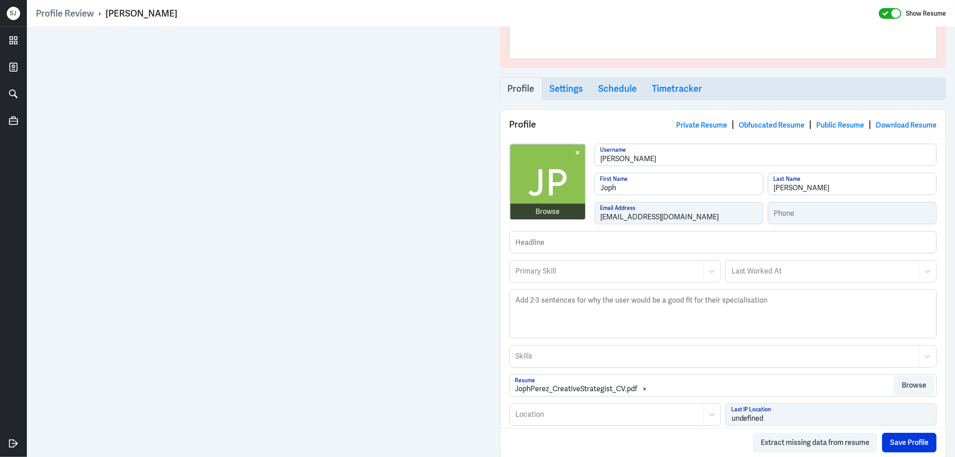
scroll to position [99, 0]
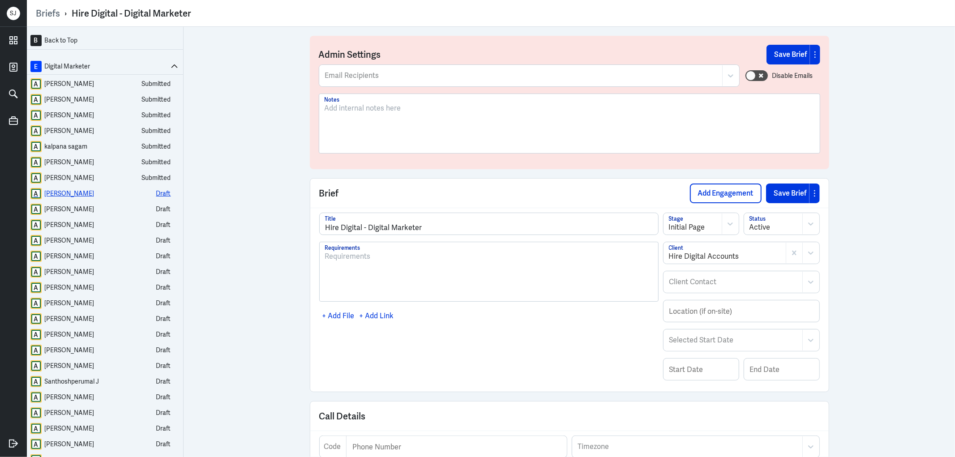
click at [90, 191] on div "Pushpendra Gautam" at bounding box center [70, 193] width 50 height 11
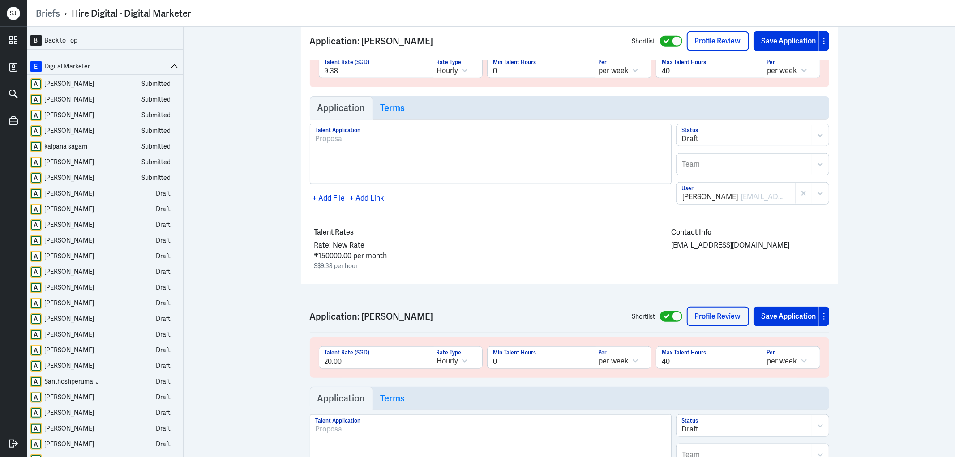
scroll to position [3557, 0]
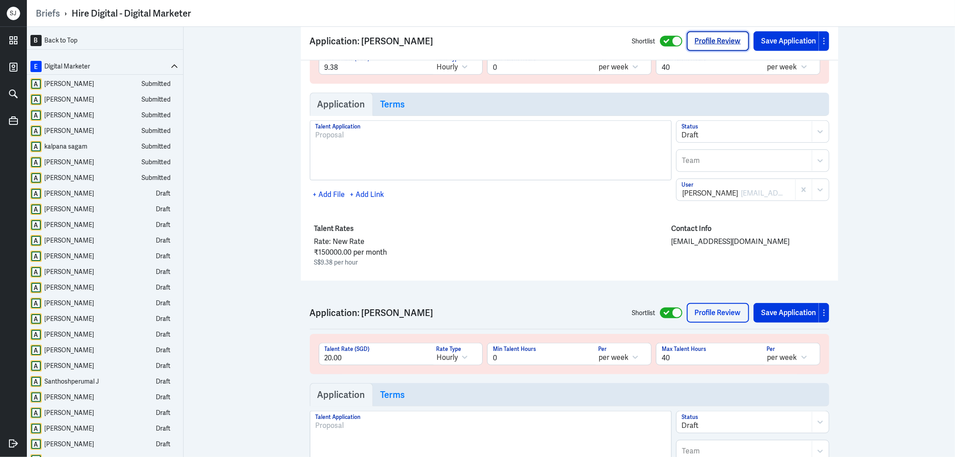
click at [703, 40] on link "Profile Review" at bounding box center [717, 41] width 62 height 20
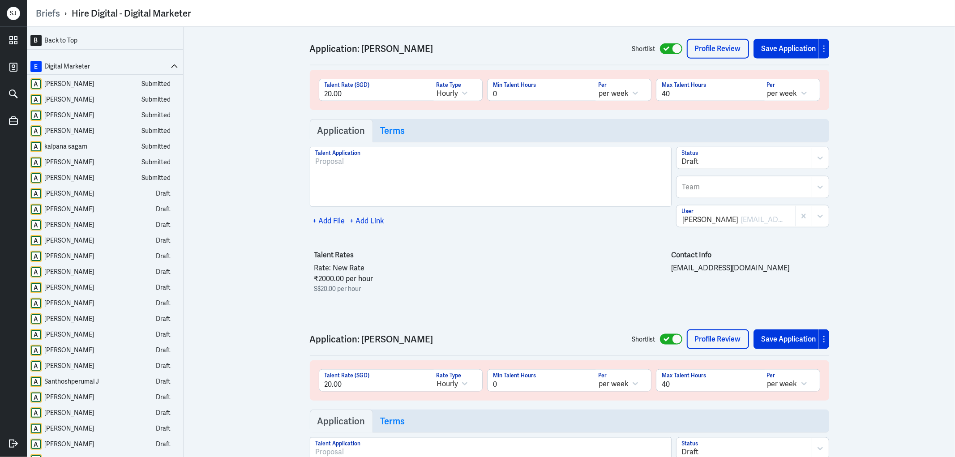
scroll to position [3905, 0]
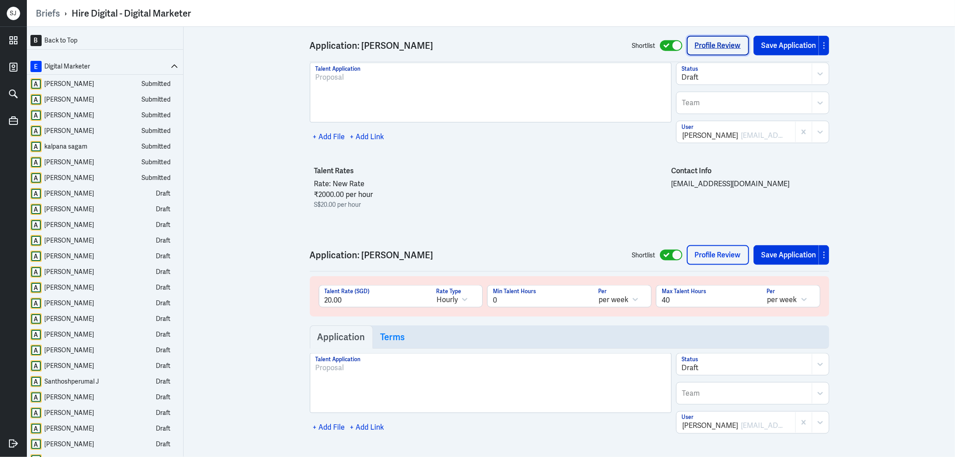
click at [704, 50] on link "Profile Review" at bounding box center [717, 46] width 62 height 20
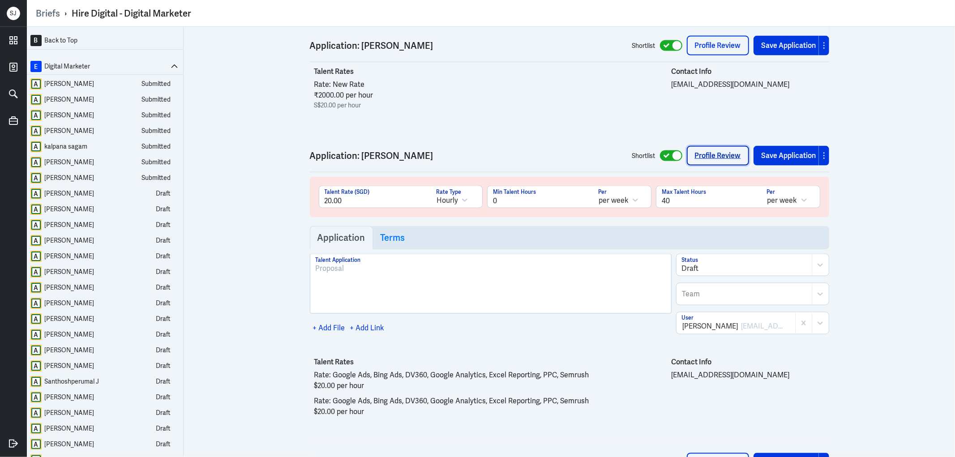
click at [697, 159] on link "Profile Review" at bounding box center [717, 156] width 62 height 20
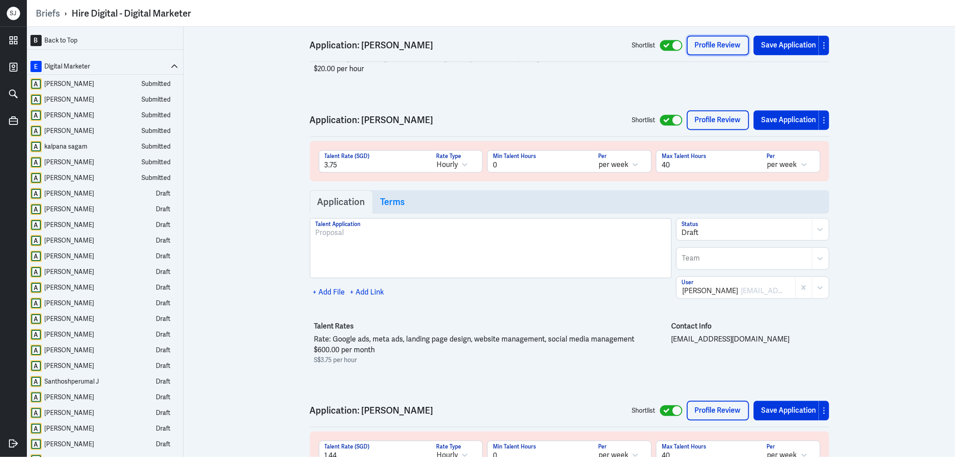
scroll to position [4352, 0]
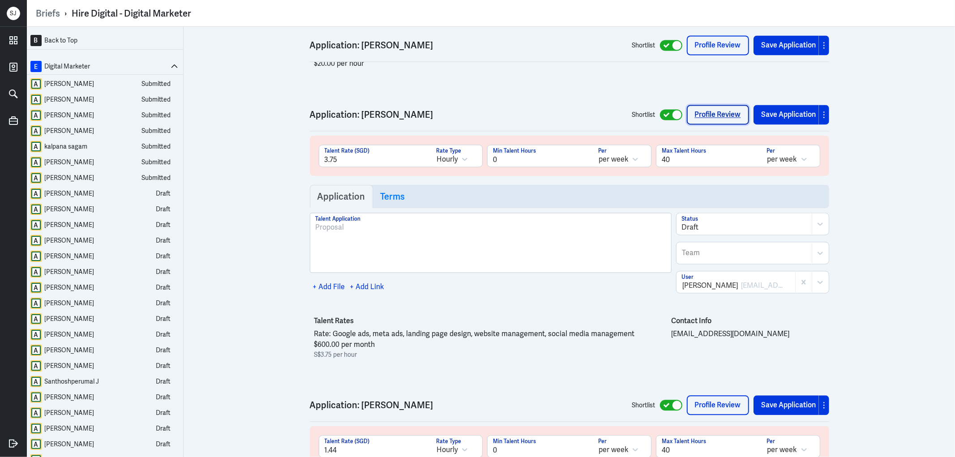
click at [702, 118] on link "Profile Review" at bounding box center [717, 115] width 62 height 20
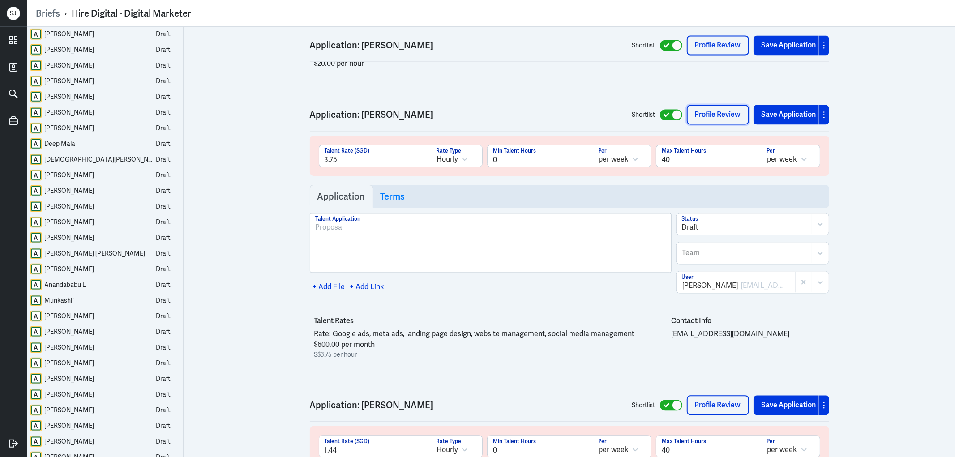
scroll to position [903, 0]
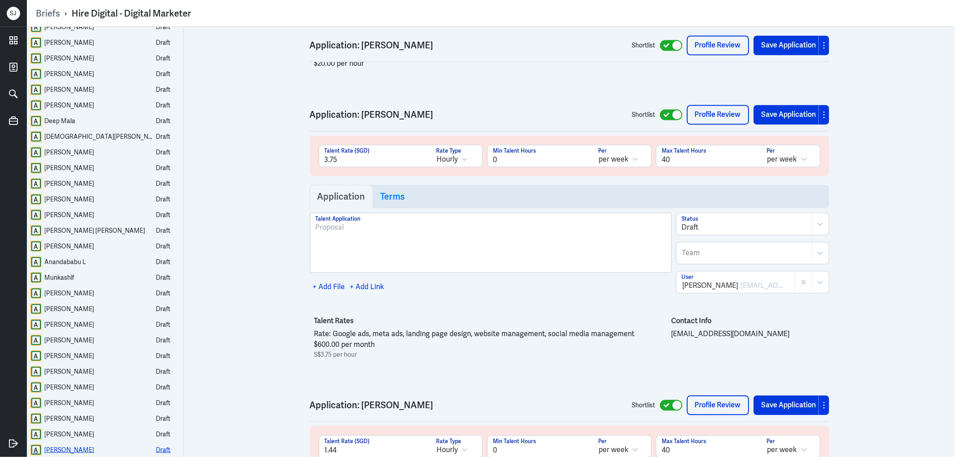
click at [60, 450] on div "Shilpa Sinha" at bounding box center [70, 449] width 50 height 11
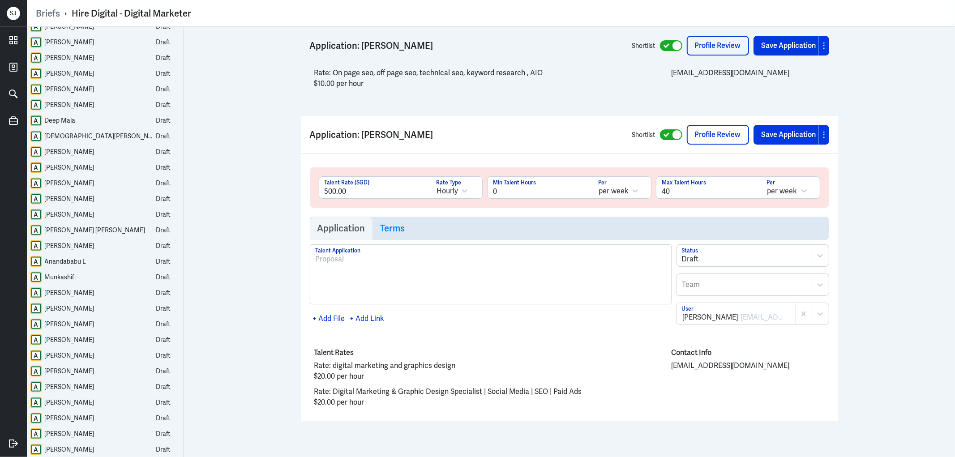
scroll to position [25599, 0]
click at [712, 130] on link "Profile Review" at bounding box center [717, 135] width 62 height 20
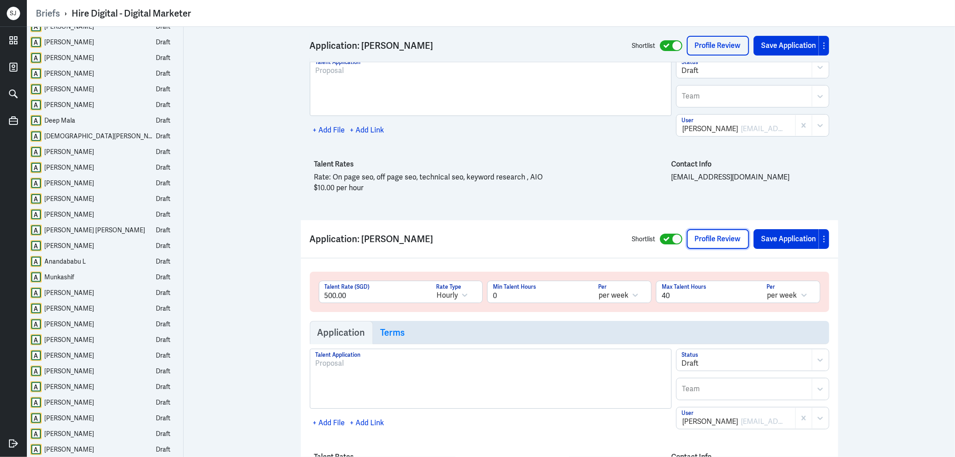
scroll to position [25350, 0]
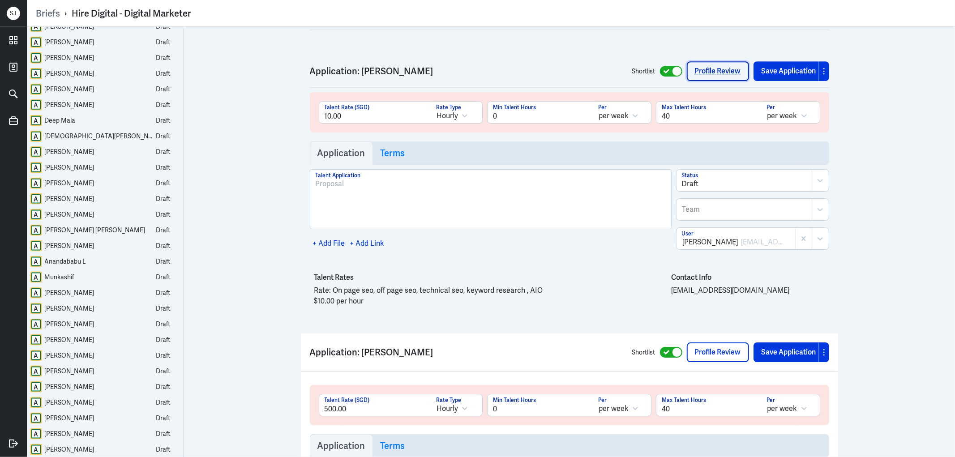
click at [715, 81] on link "Profile Review" at bounding box center [717, 71] width 62 height 20
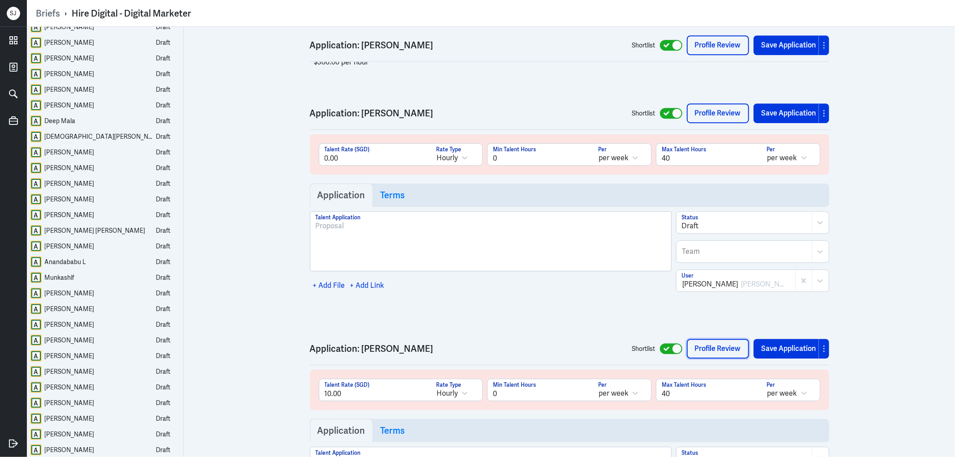
scroll to position [25052, 0]
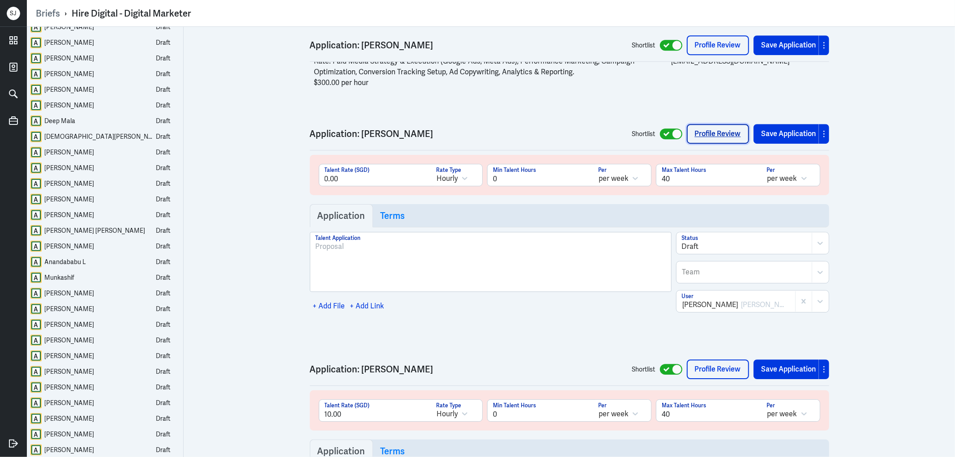
click at [710, 144] on link "Profile Review" at bounding box center [717, 134] width 62 height 20
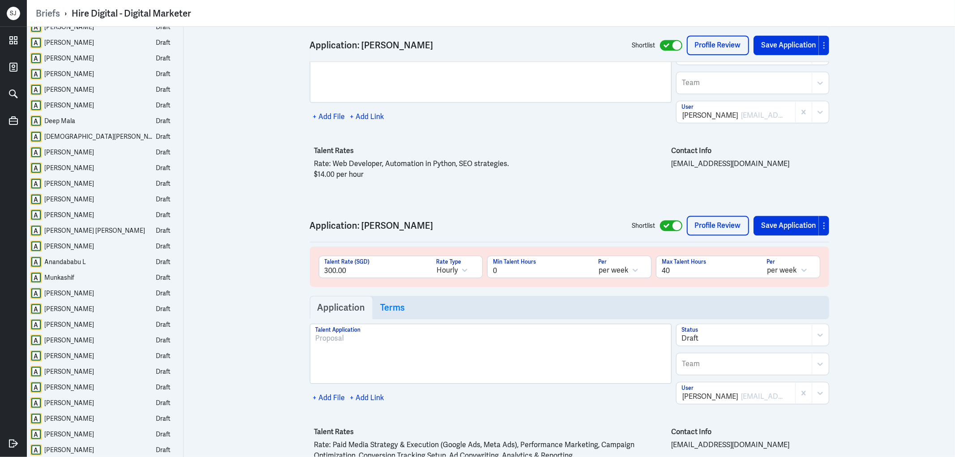
scroll to position [24654, 0]
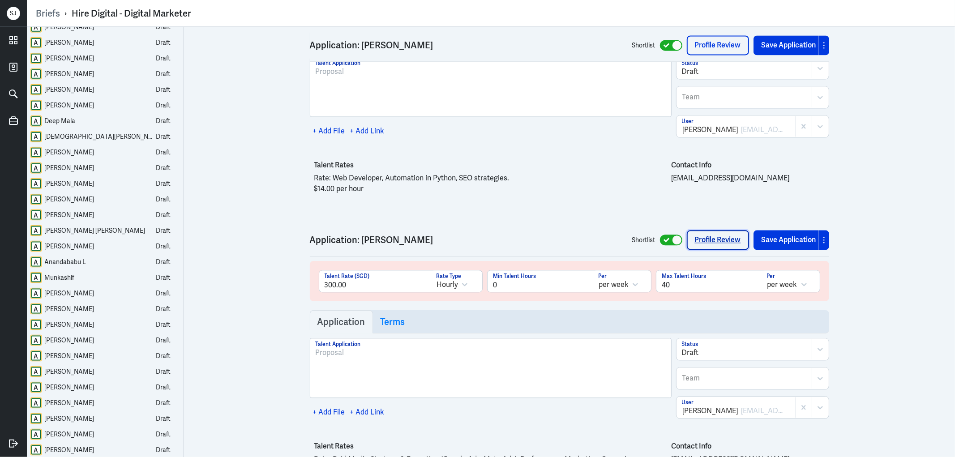
click at [706, 250] on link "Profile Review" at bounding box center [717, 240] width 62 height 20
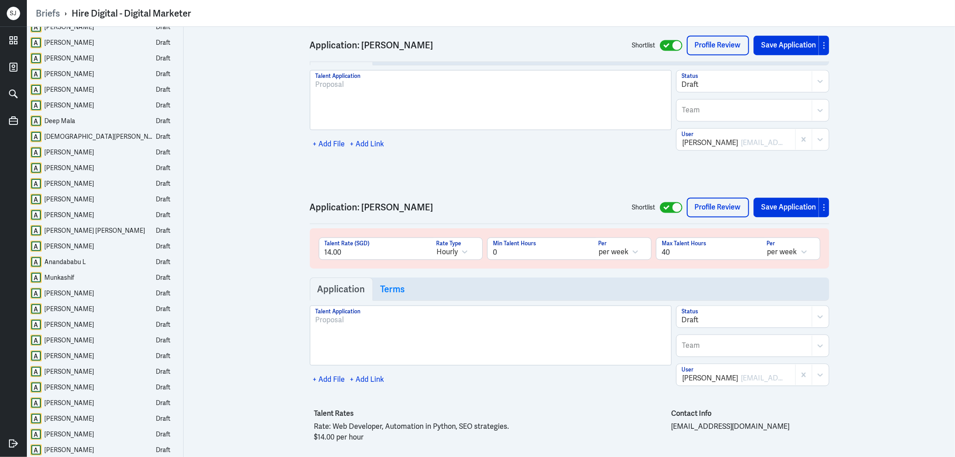
scroll to position [24405, 0]
click at [715, 217] on link "Profile Review" at bounding box center [717, 208] width 62 height 20
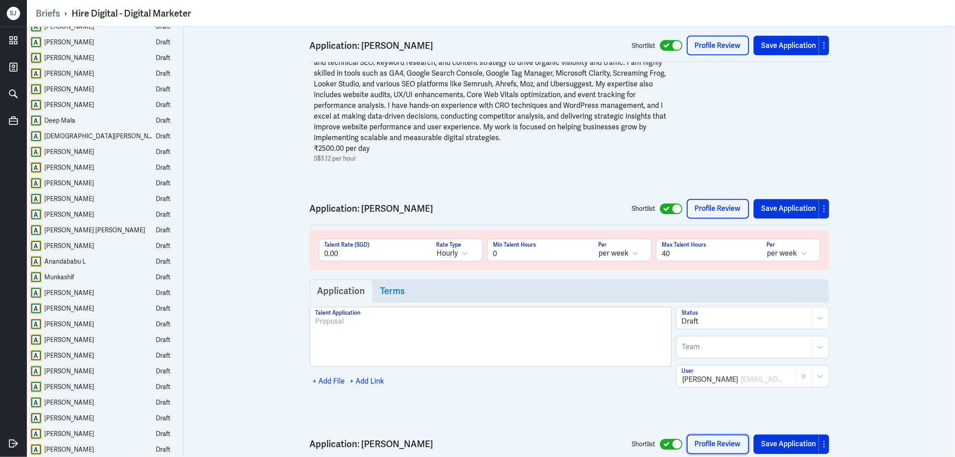
scroll to position [24157, 0]
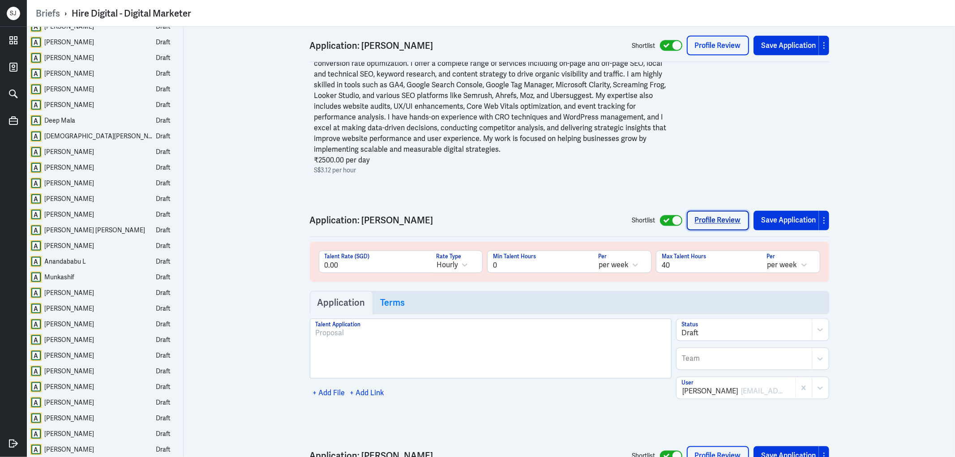
click at [696, 230] on link "Profile Review" at bounding box center [717, 221] width 62 height 20
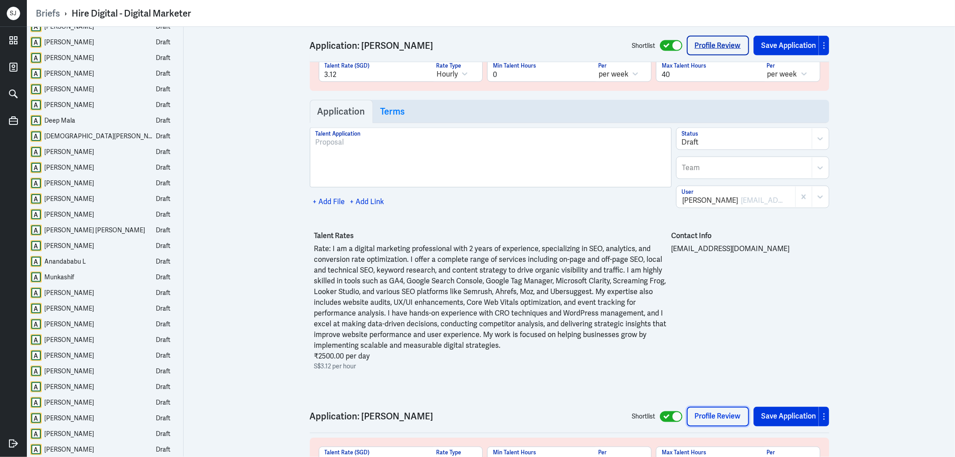
scroll to position [23958, 0]
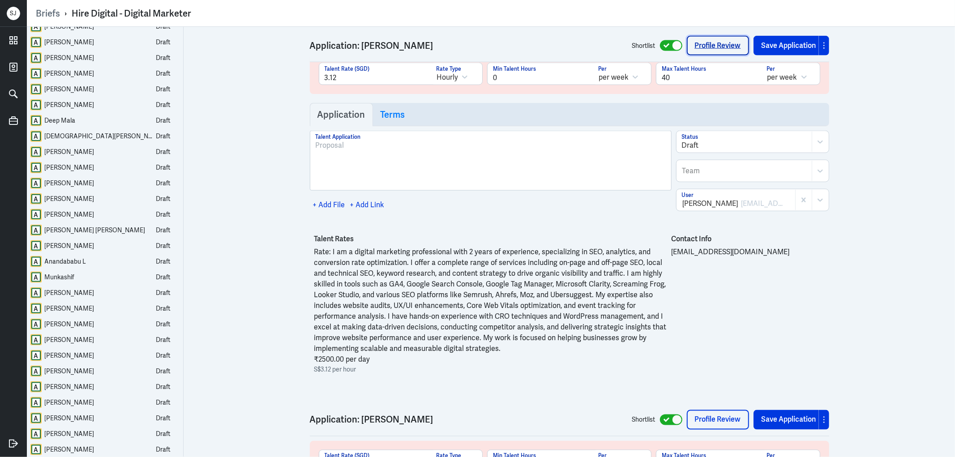
click at [691, 55] on link "Profile Review" at bounding box center [717, 46] width 62 height 20
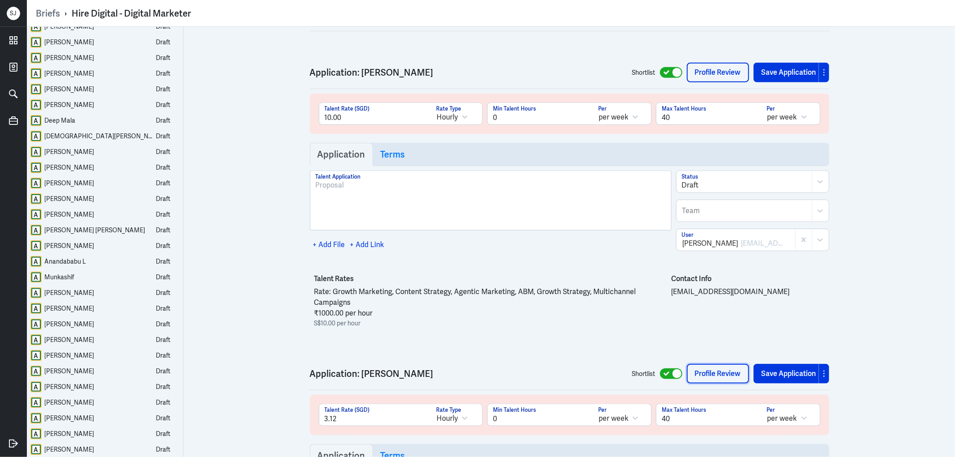
scroll to position [23610, 0]
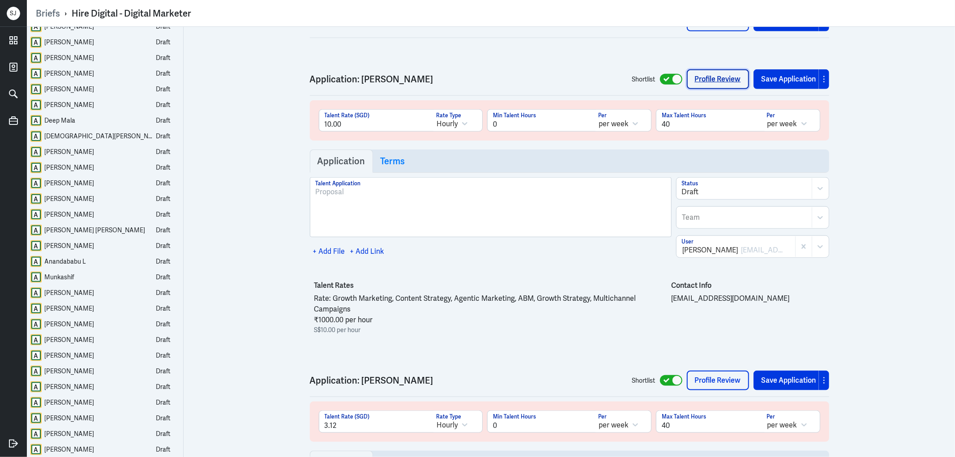
click at [716, 89] on link "Profile Review" at bounding box center [717, 79] width 62 height 20
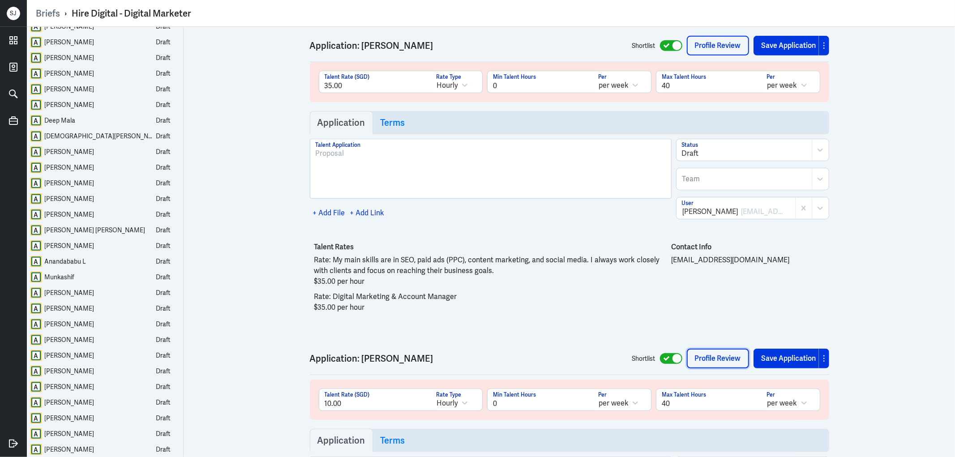
scroll to position [23312, 0]
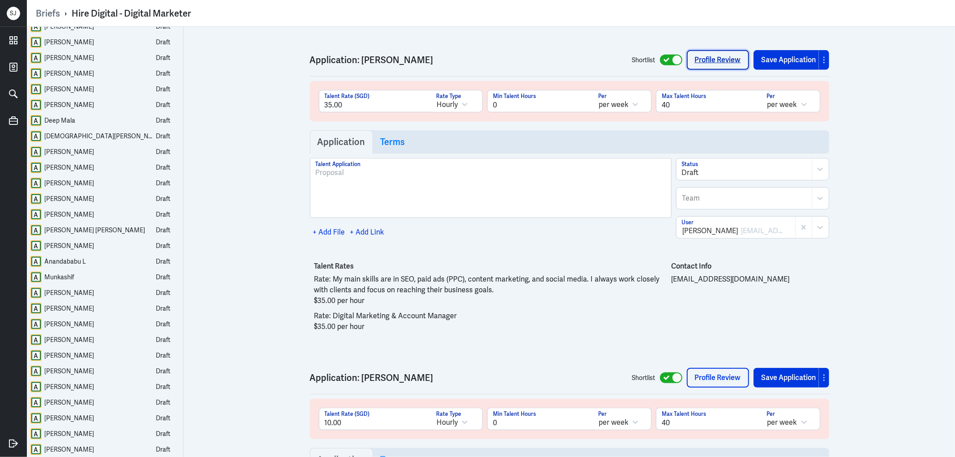
click at [707, 70] on link "Profile Review" at bounding box center [717, 60] width 62 height 20
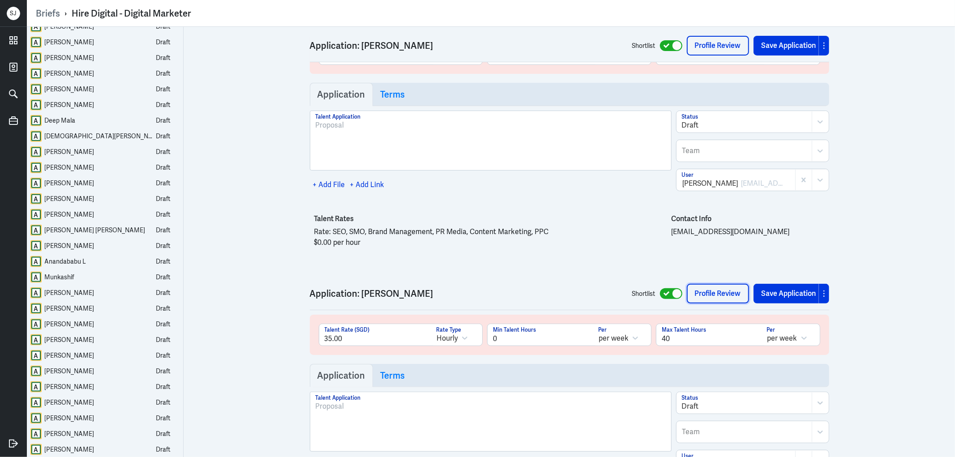
scroll to position [23063, 0]
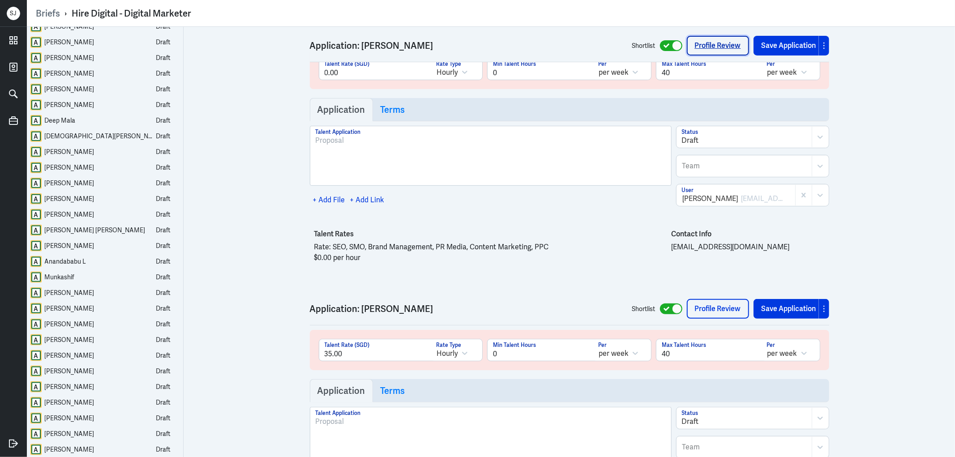
click at [694, 55] on link "Profile Review" at bounding box center [717, 46] width 62 height 20
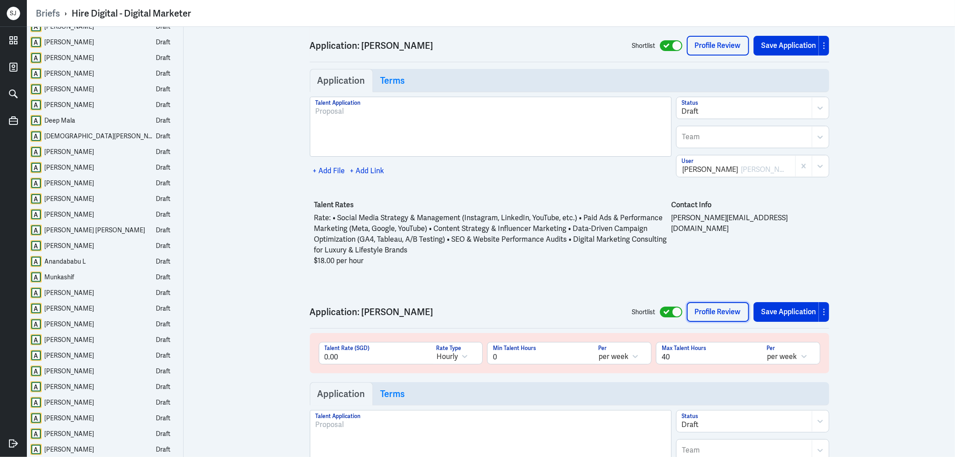
scroll to position [22765, 0]
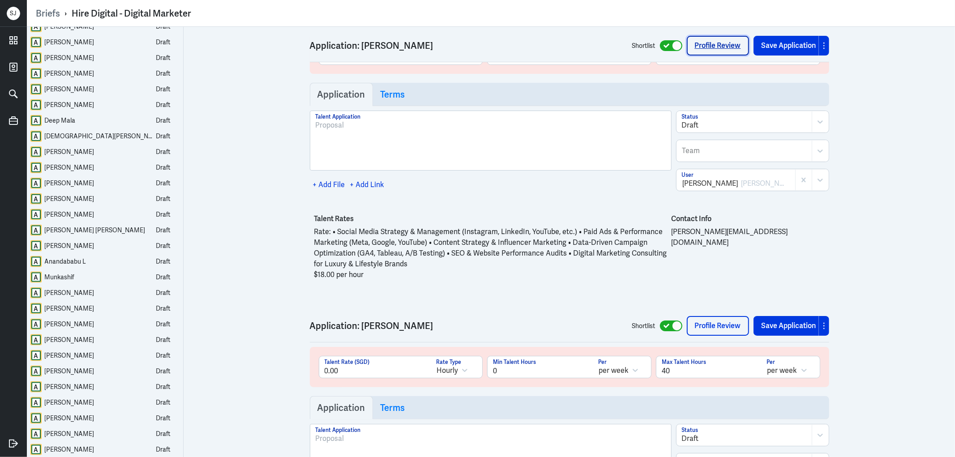
click at [690, 47] on link "Profile Review" at bounding box center [717, 46] width 62 height 20
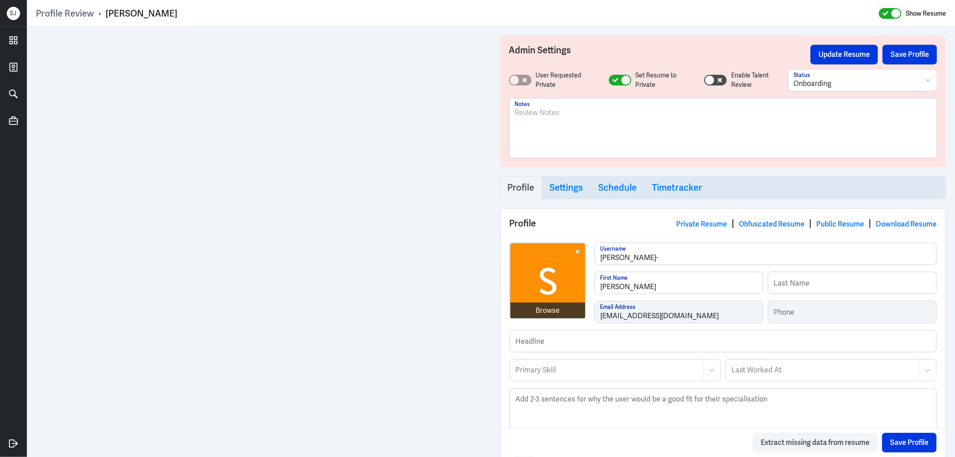
click at [543, 112] on p at bounding box center [723, 112] width 417 height 11
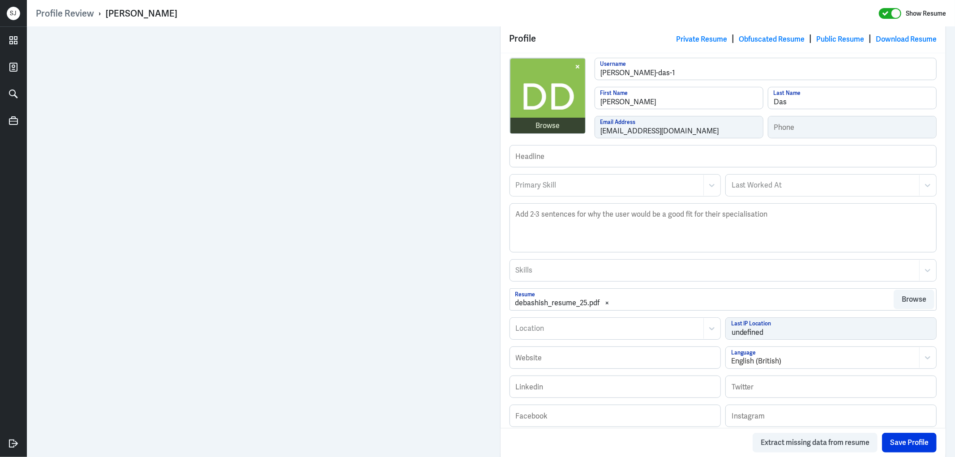
scroll to position [199, 0]
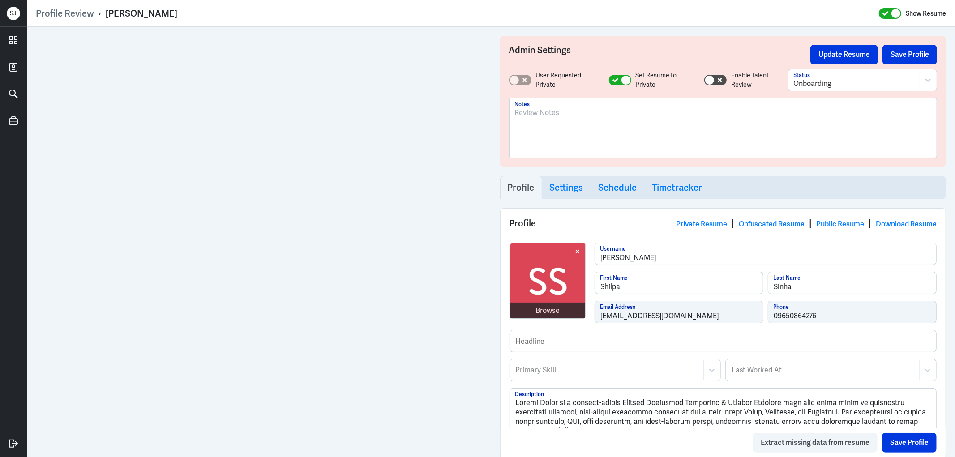
click at [557, 119] on div at bounding box center [723, 131] width 417 height 48
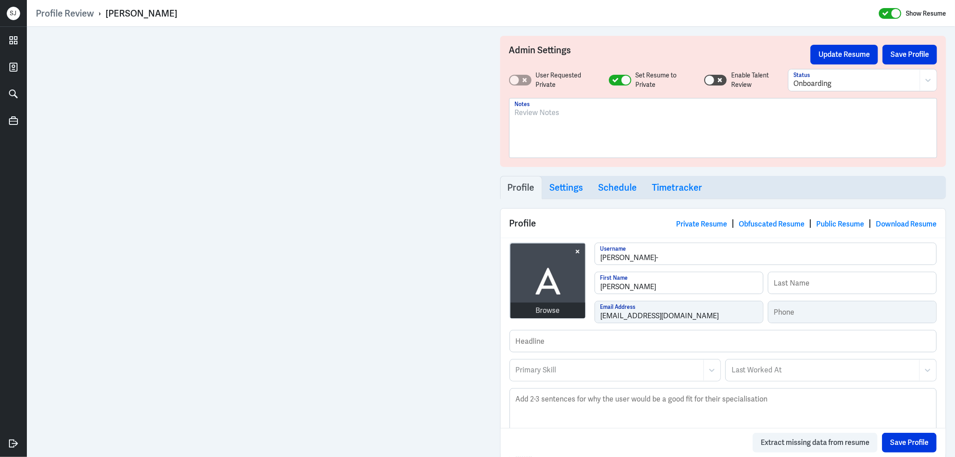
click at [566, 115] on p at bounding box center [723, 112] width 417 height 11
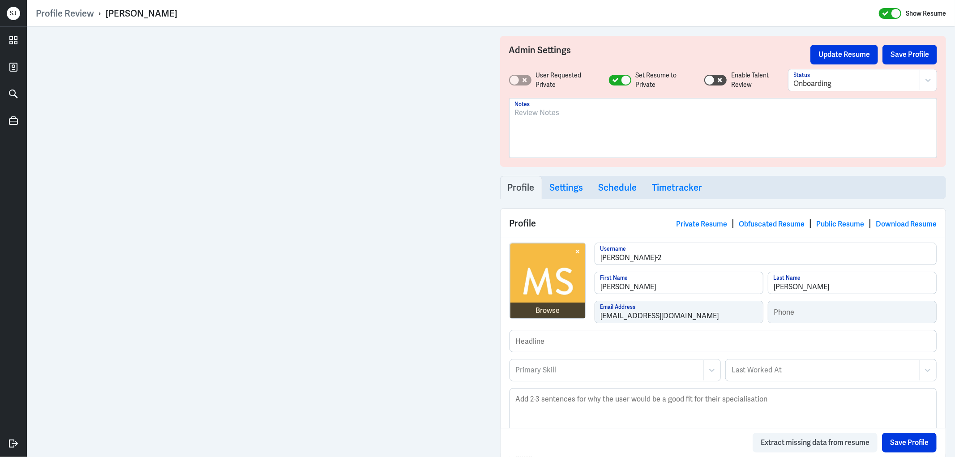
click at [144, 13] on div "[PERSON_NAME]" at bounding box center [142, 14] width 72 height 12
copy div "[PERSON_NAME]"
click at [557, 118] on div at bounding box center [723, 131] width 417 height 48
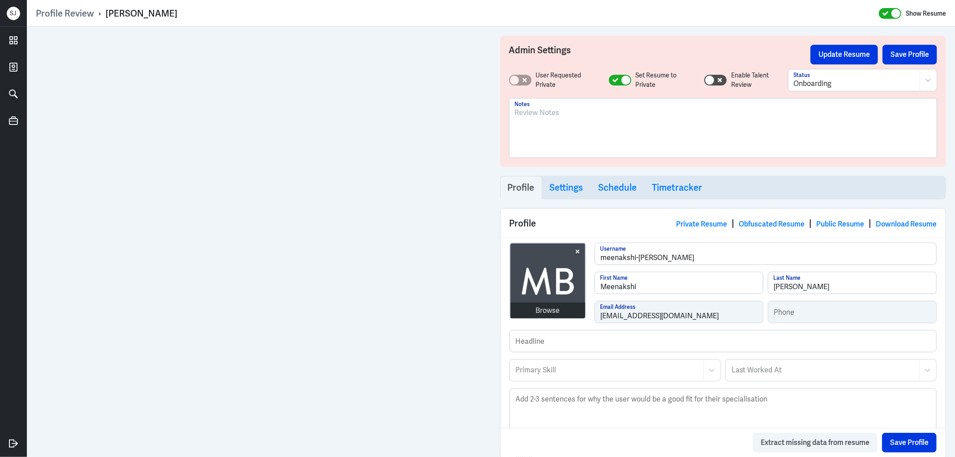
click at [516, 119] on div at bounding box center [723, 131] width 417 height 48
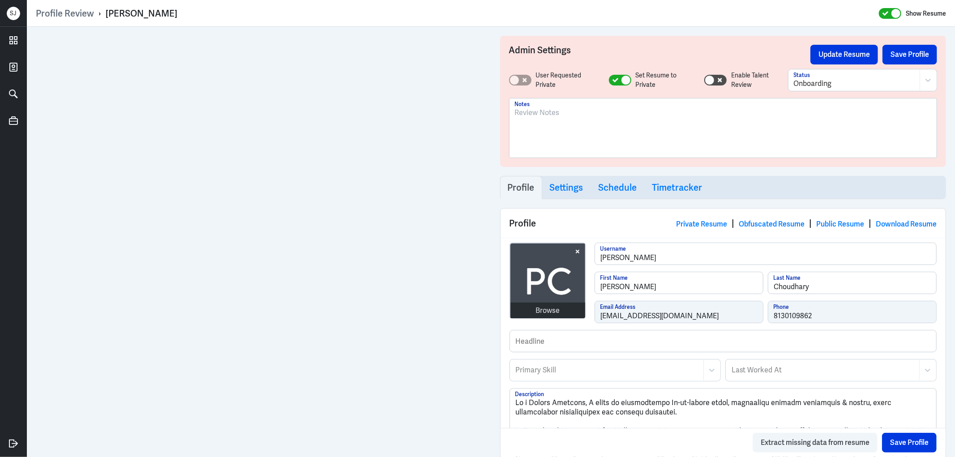
click at [554, 124] on div at bounding box center [723, 131] width 417 height 48
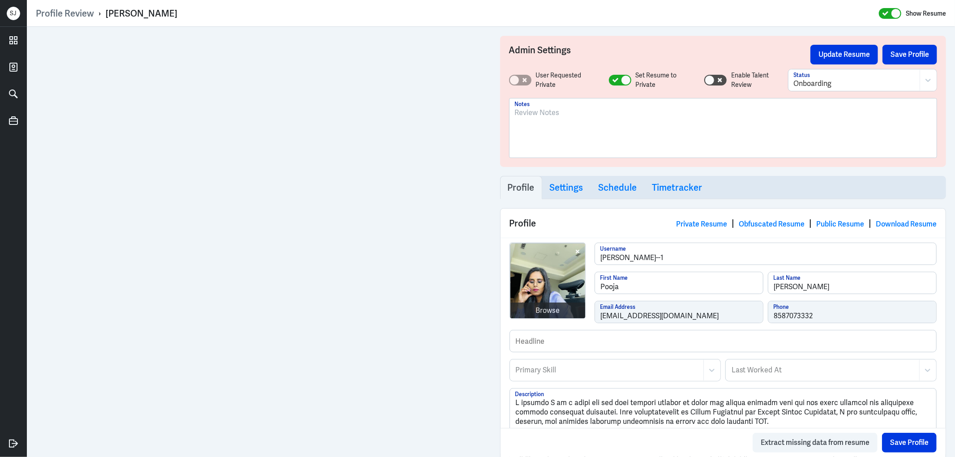
scroll to position [898, 0]
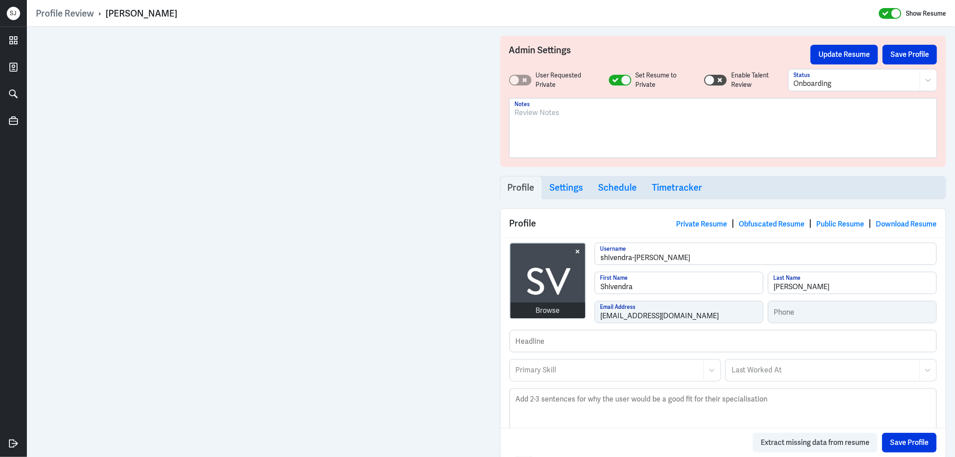
click at [545, 117] on div at bounding box center [723, 131] width 417 height 48
